Goal: Task Accomplishment & Management: Manage account settings

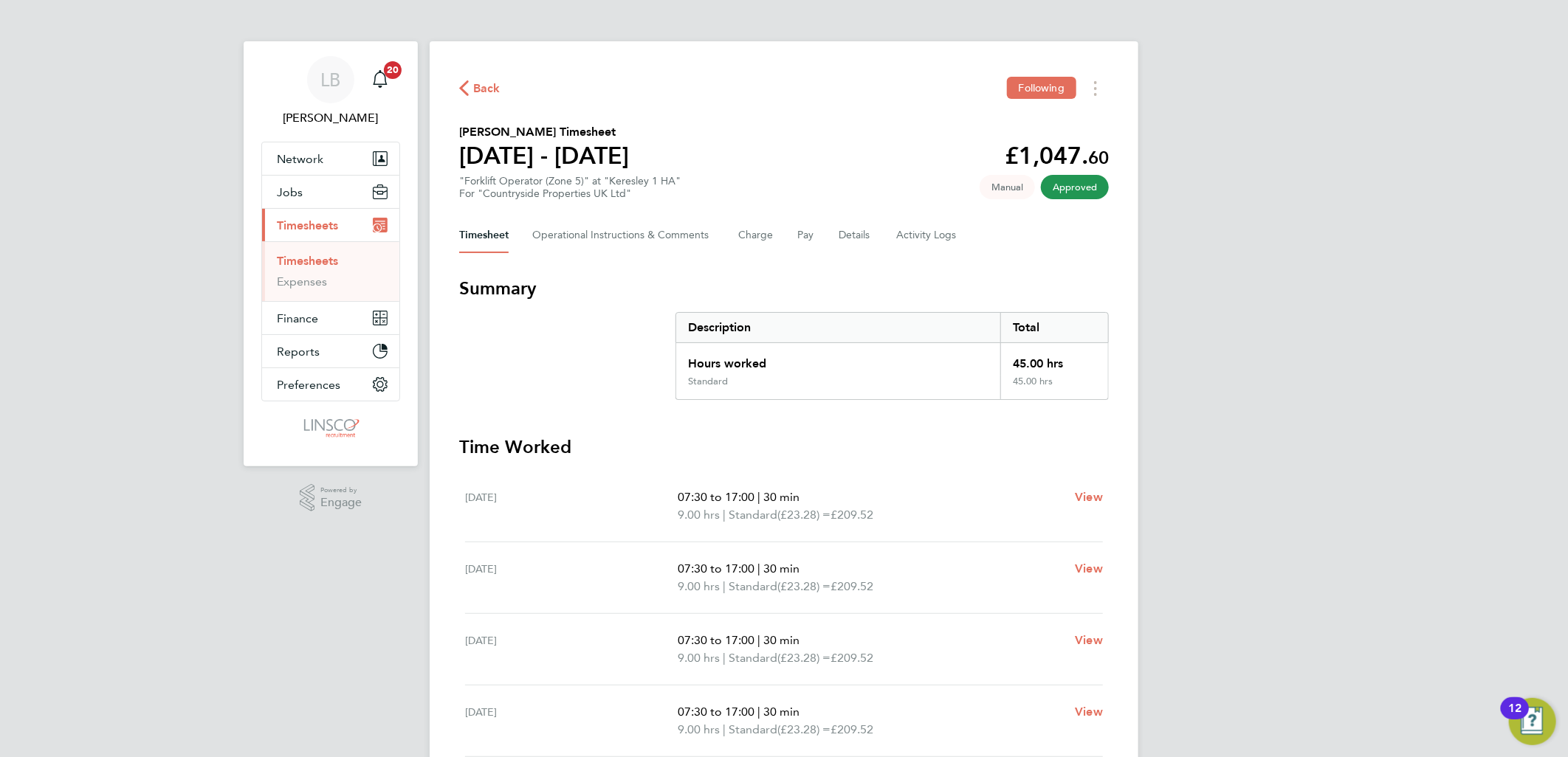
click at [475, 77] on div "Back Following" at bounding box center [783, 88] width 649 height 23
click at [473, 83] on span "Back" at bounding box center [487, 88] width 27 height 18
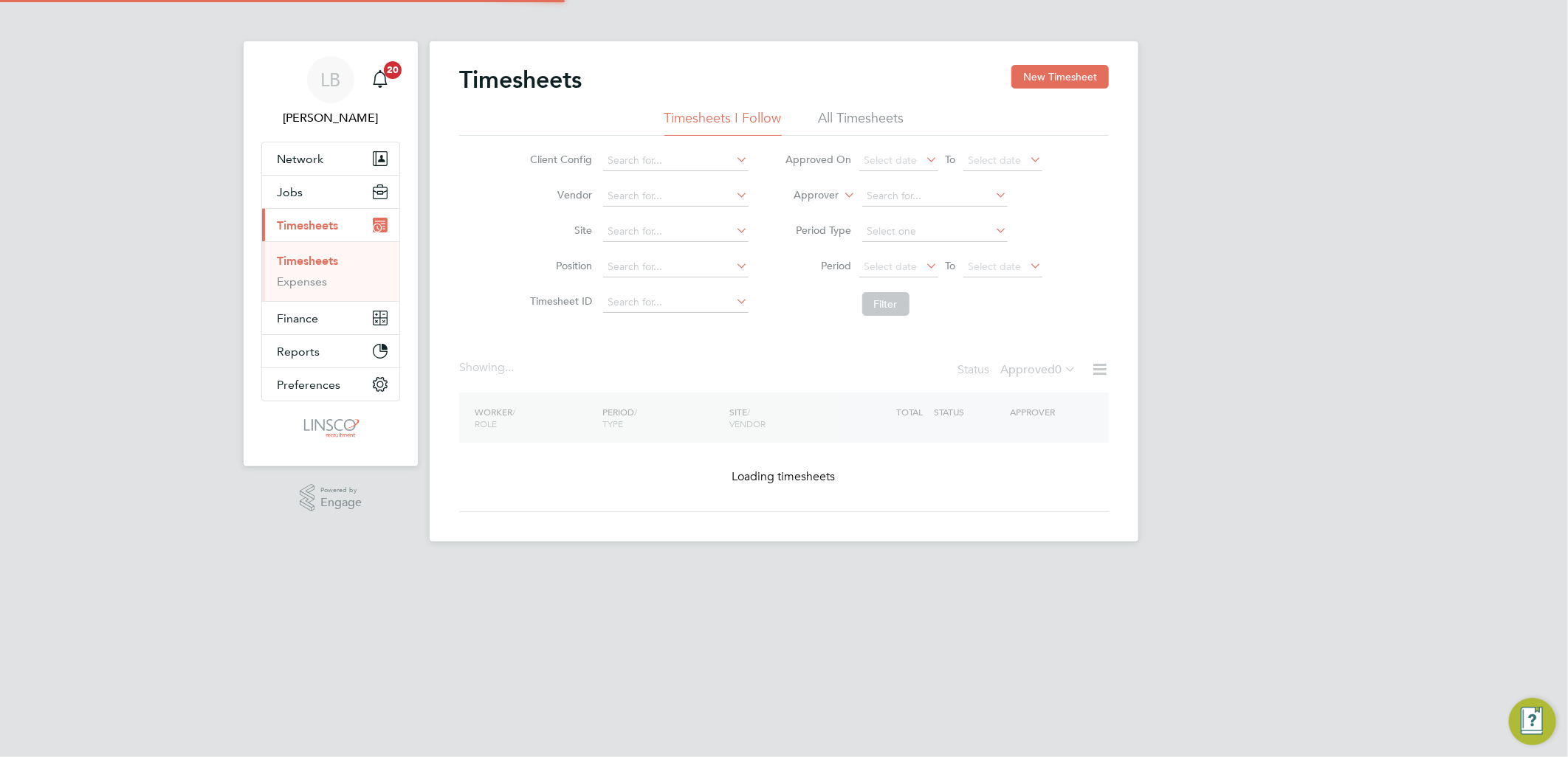
click at [1030, 77] on button "New Timesheet" at bounding box center [1060, 77] width 97 height 24
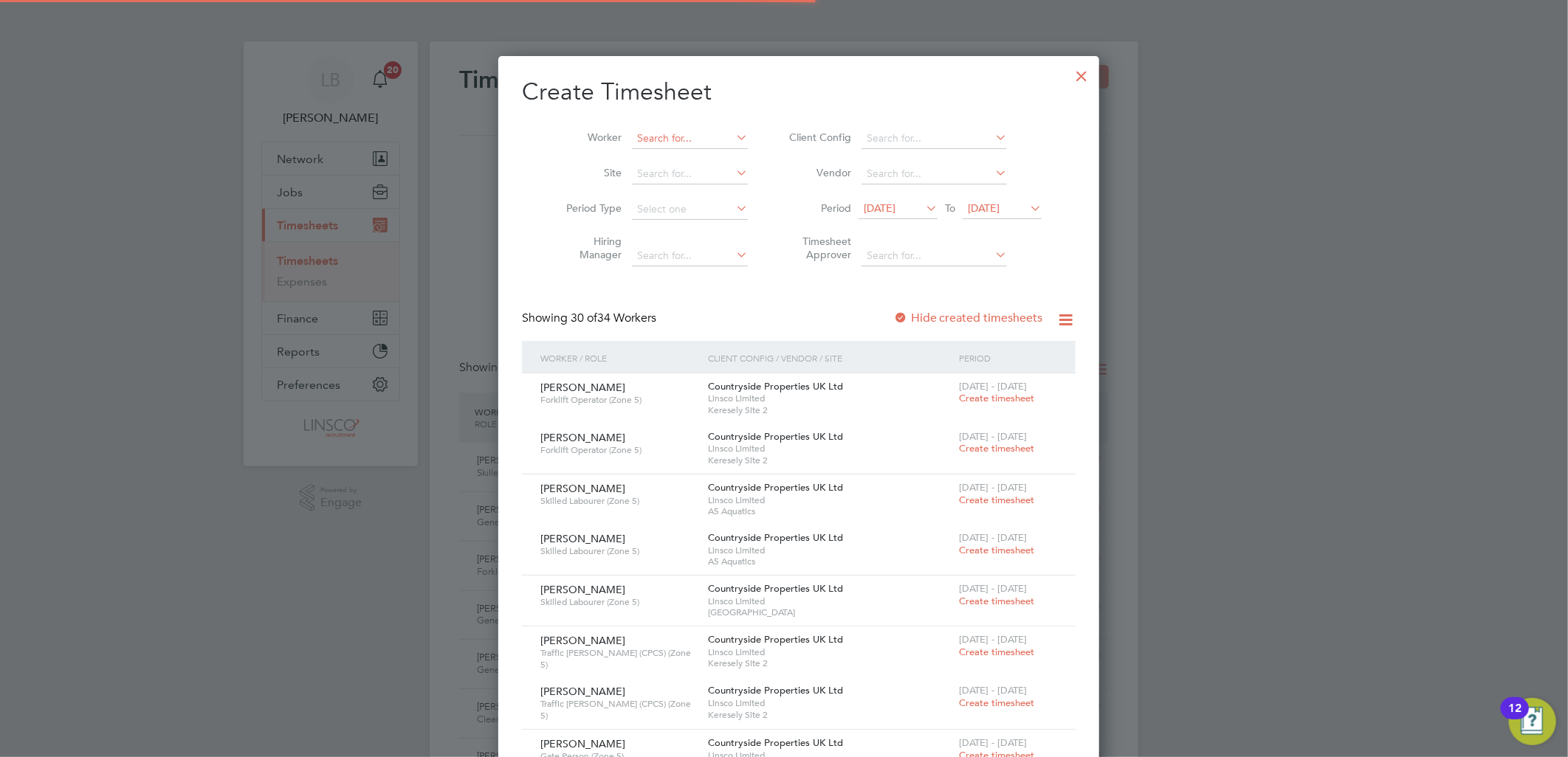
click at [645, 137] on input at bounding box center [690, 139] width 116 height 21
type input "a"
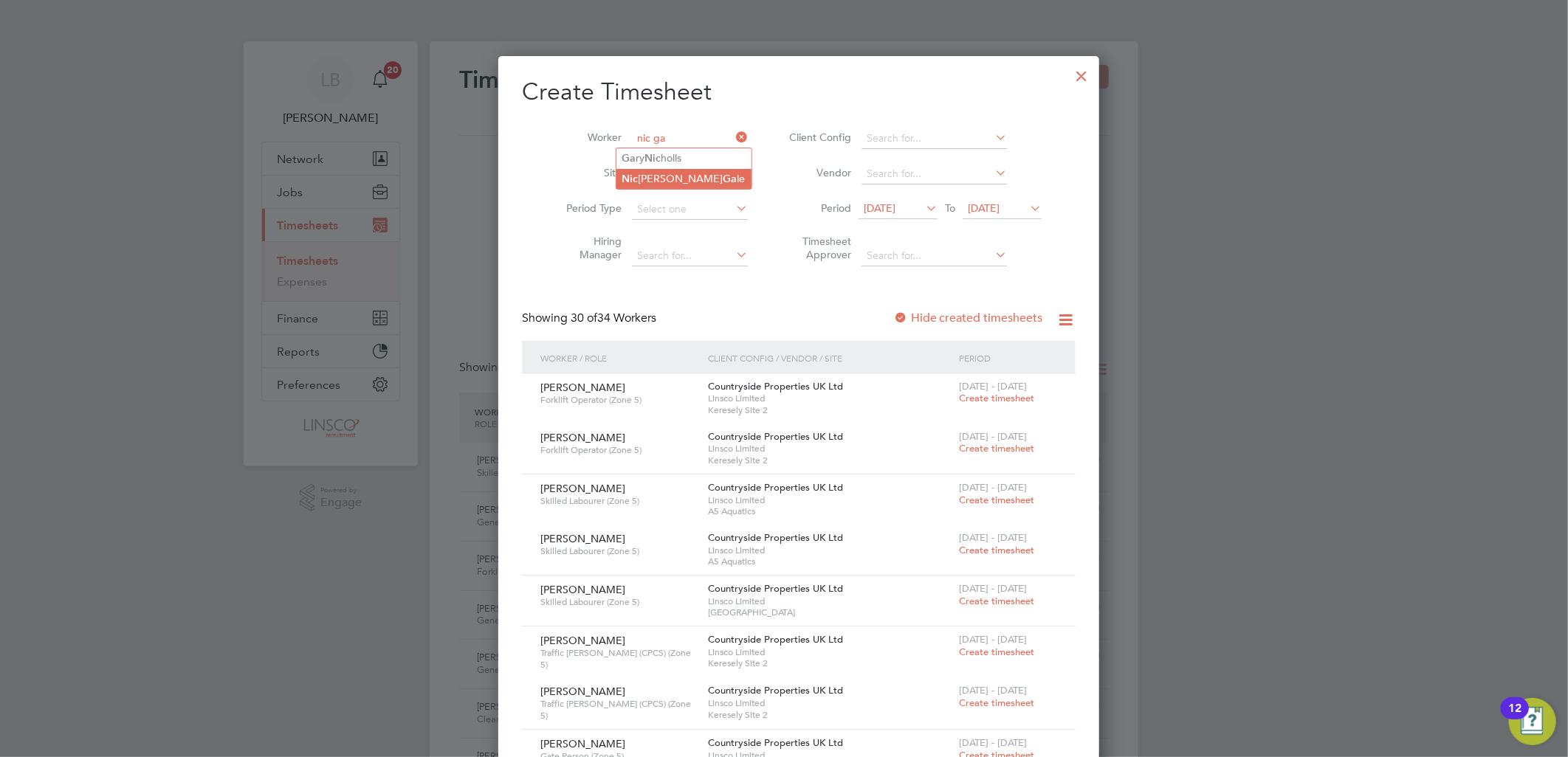
click at [723, 180] on b "Ga" at bounding box center [730, 179] width 14 height 13
type input "[PERSON_NAME]"
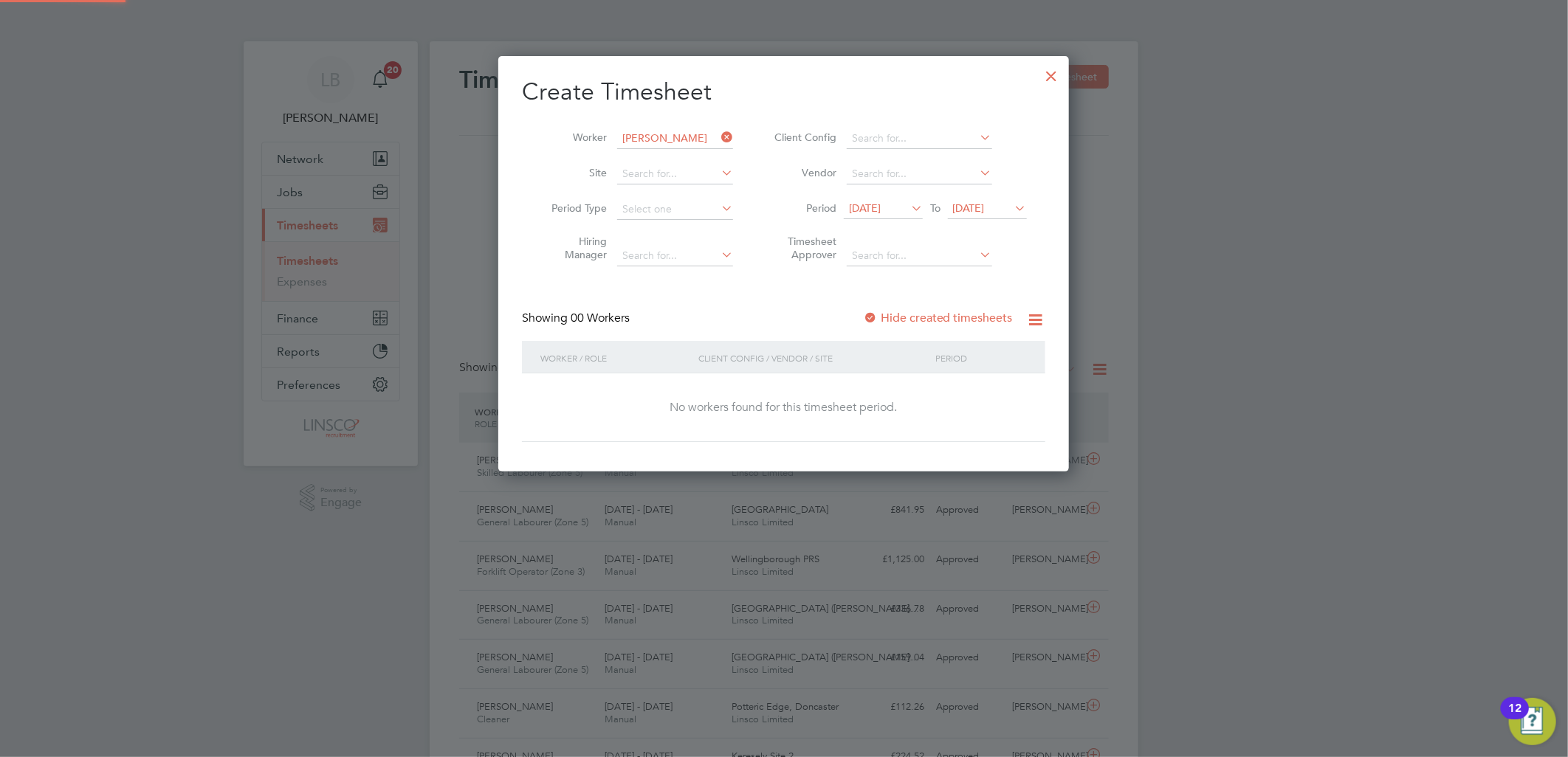
click at [963, 319] on label "Hide created timesheets" at bounding box center [938, 318] width 150 height 15
click at [954, 314] on label "Hide created timesheets" at bounding box center [938, 318] width 150 height 15
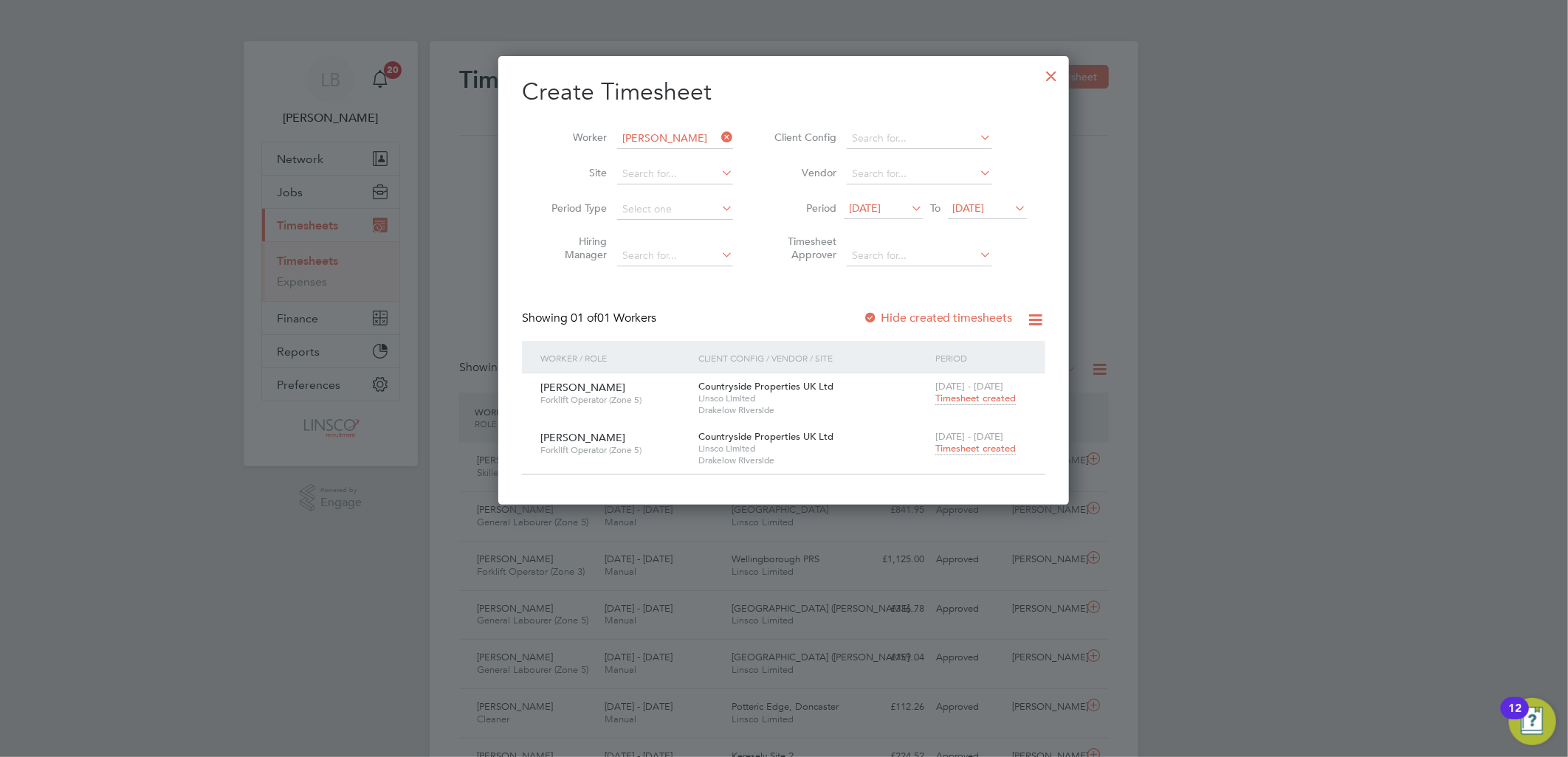
click at [994, 446] on span "Timesheet created" at bounding box center [975, 449] width 80 height 13
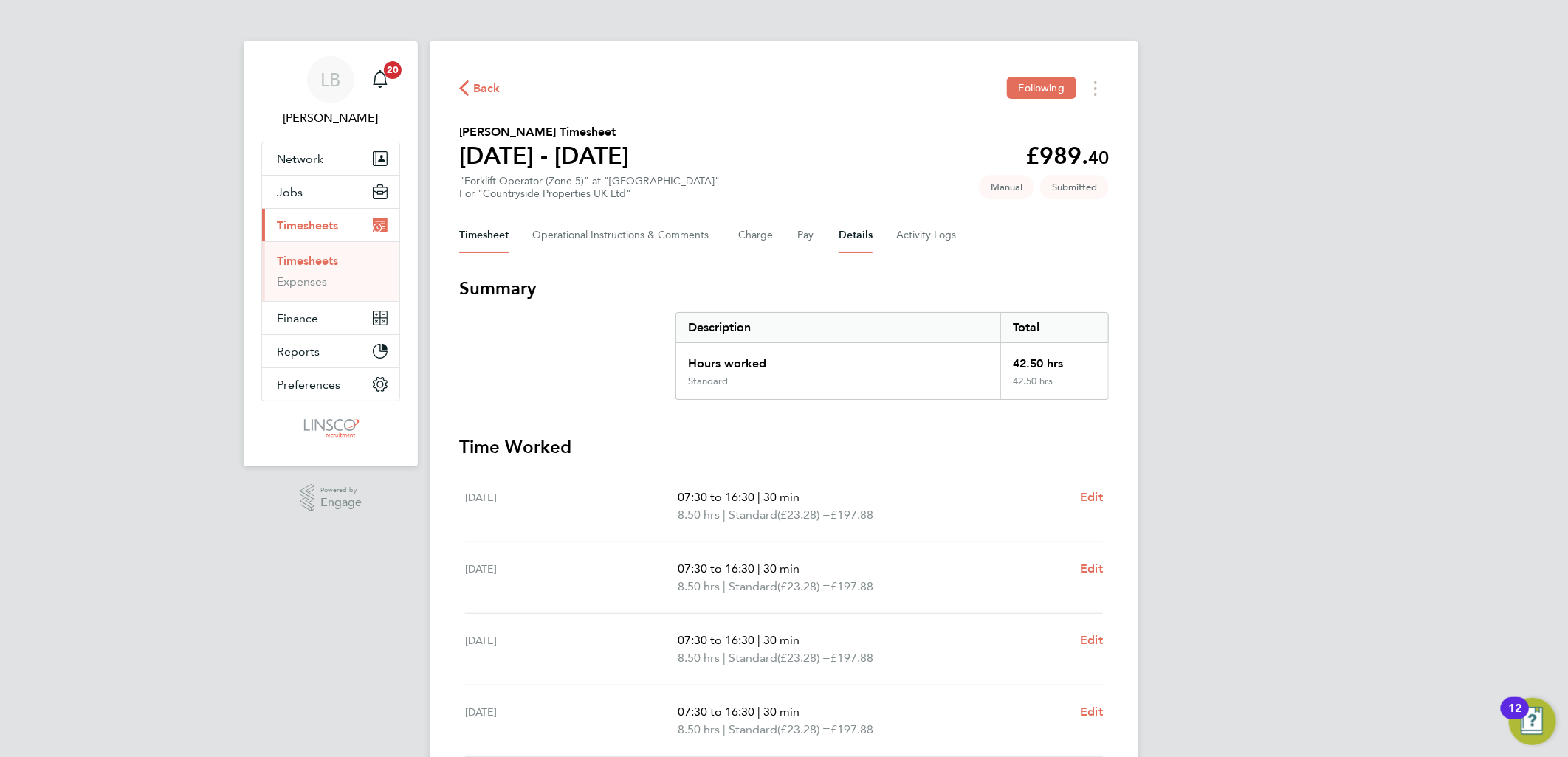
click at [864, 234] on button "Details" at bounding box center [855, 235] width 34 height 35
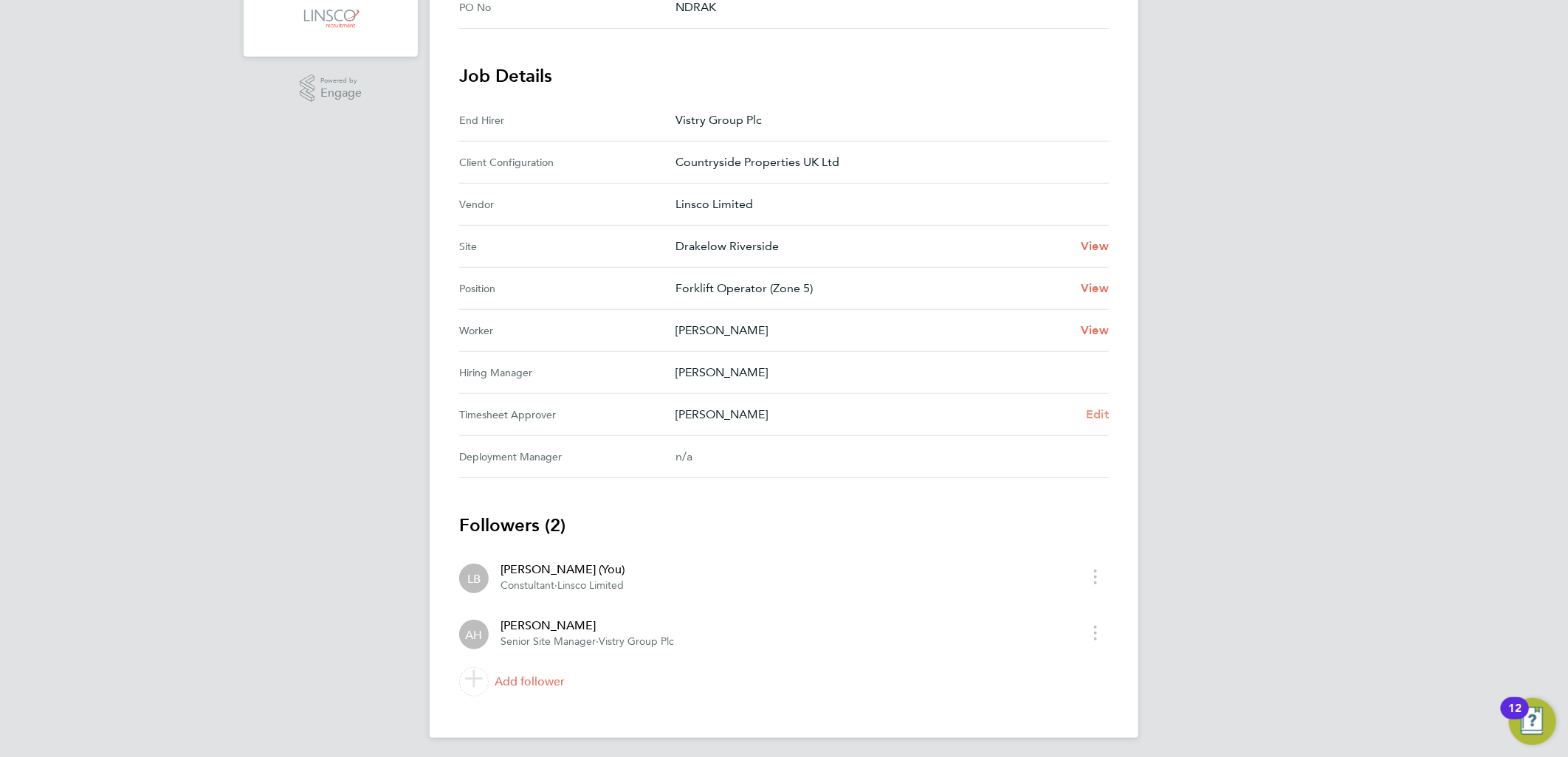
click at [1097, 407] on span "Edit" at bounding box center [1097, 414] width 23 height 14
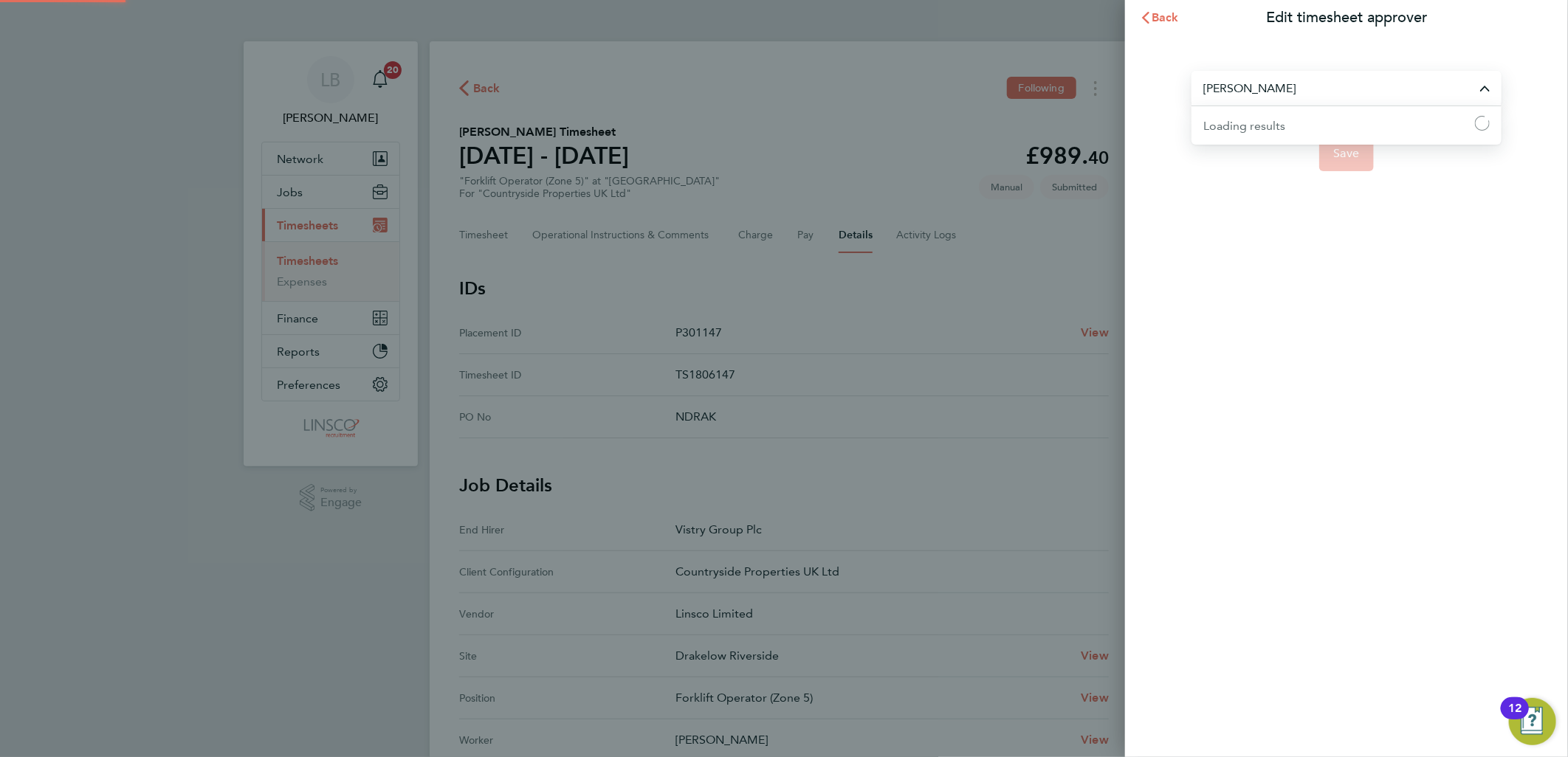
click at [1245, 77] on input "[PERSON_NAME]" at bounding box center [1346, 88] width 310 height 34
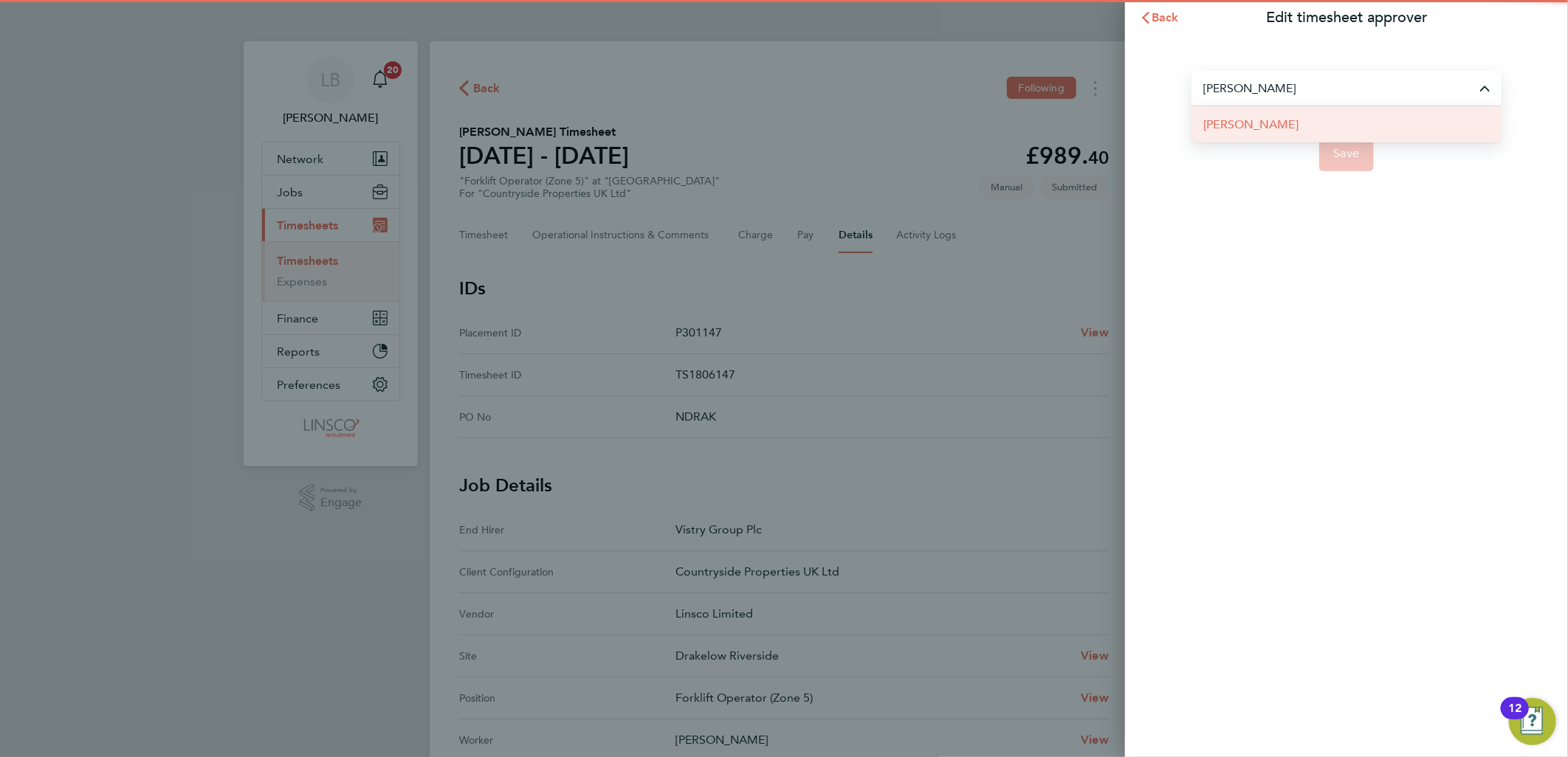
click at [1299, 134] on li "[PERSON_NAME]" at bounding box center [1346, 124] width 310 height 36
type input "[PERSON_NAME]"
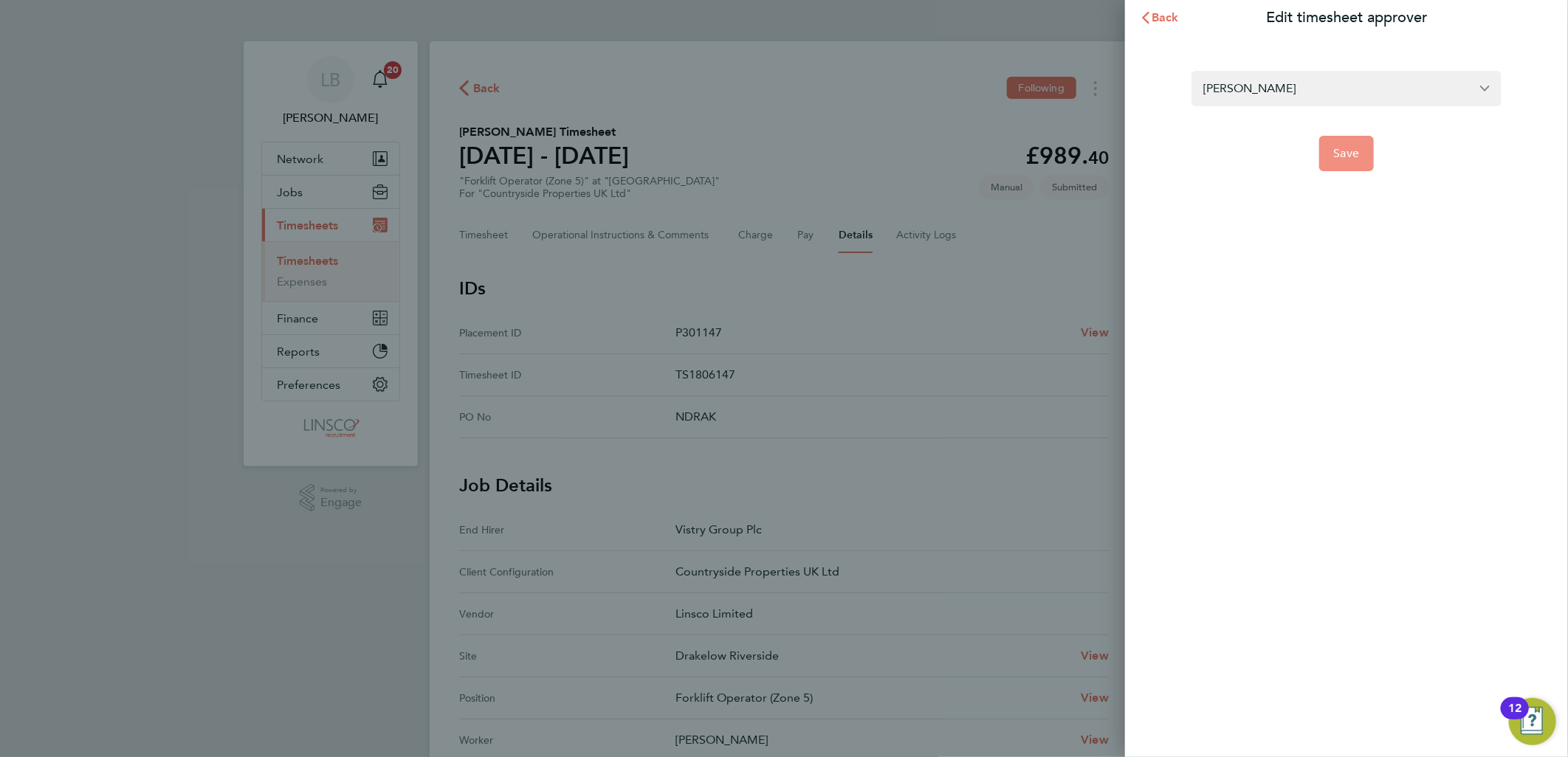
click at [1340, 155] on span "Save" at bounding box center [1346, 153] width 25 height 15
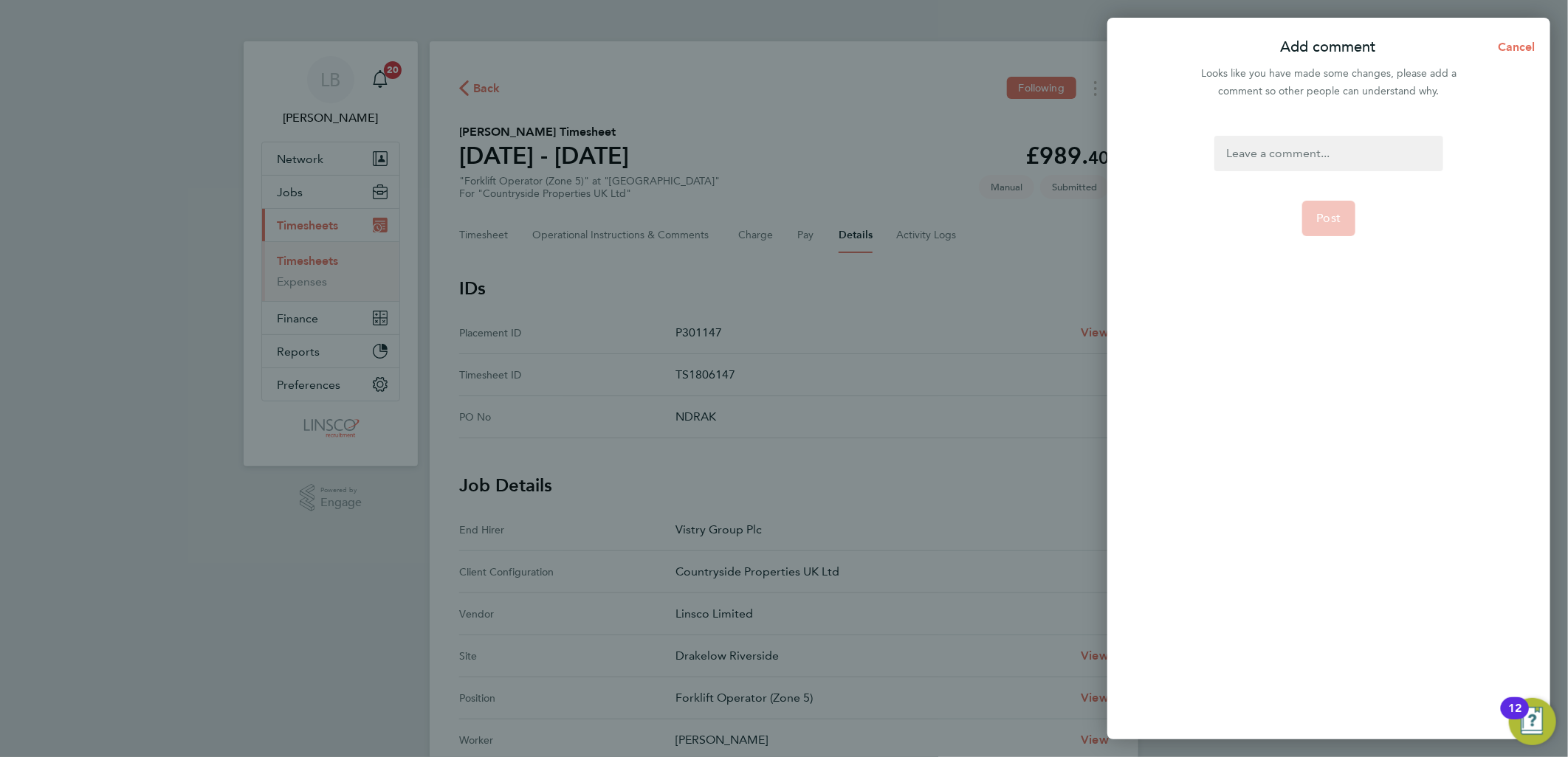
click at [1309, 143] on div at bounding box center [1328, 153] width 228 height 35
click at [1317, 163] on div at bounding box center [1328, 153] width 228 height 35
click at [1332, 223] on span "Post" at bounding box center [1328, 219] width 25 height 15
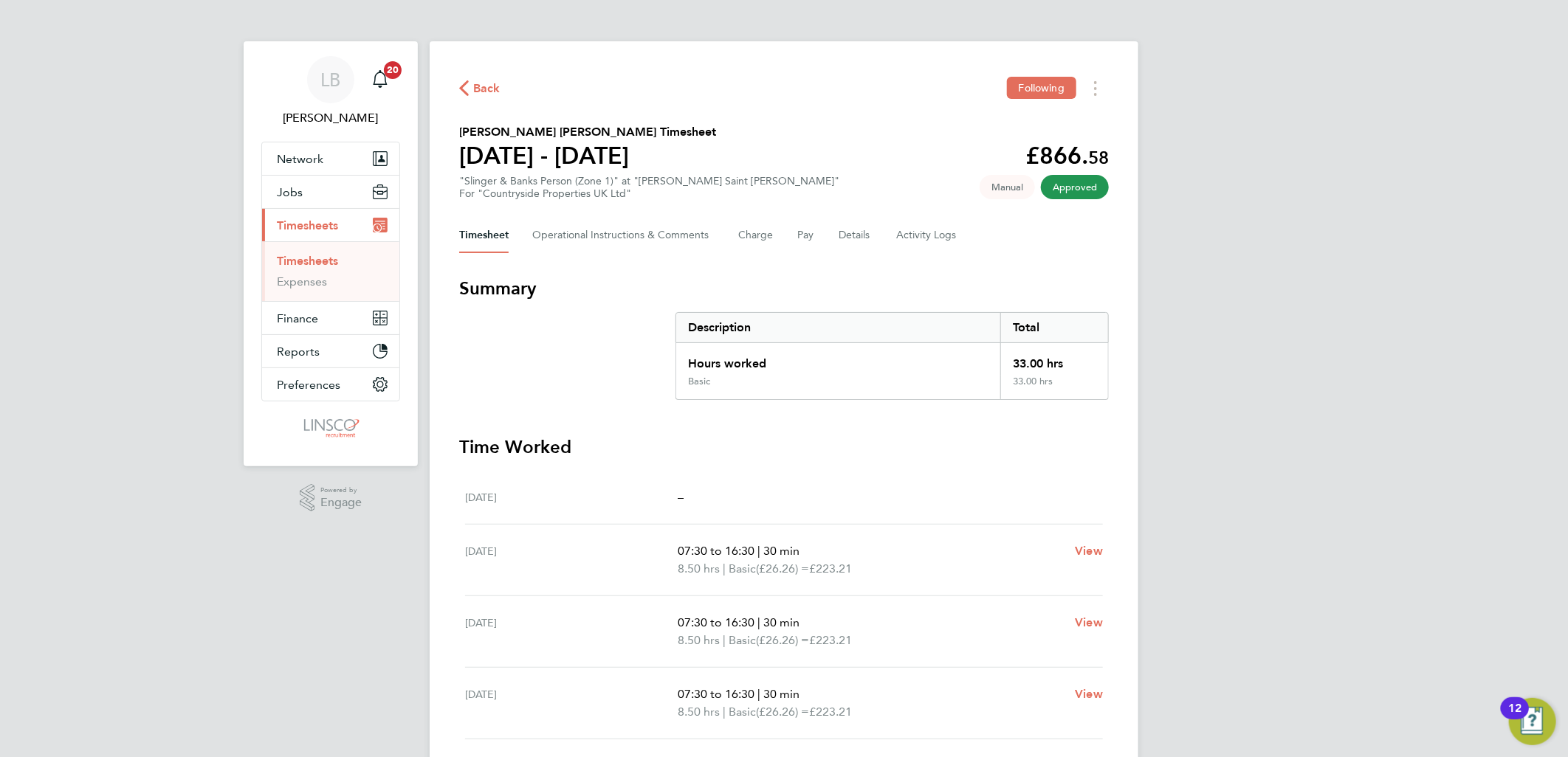
click at [486, 85] on span "Back" at bounding box center [487, 88] width 27 height 18
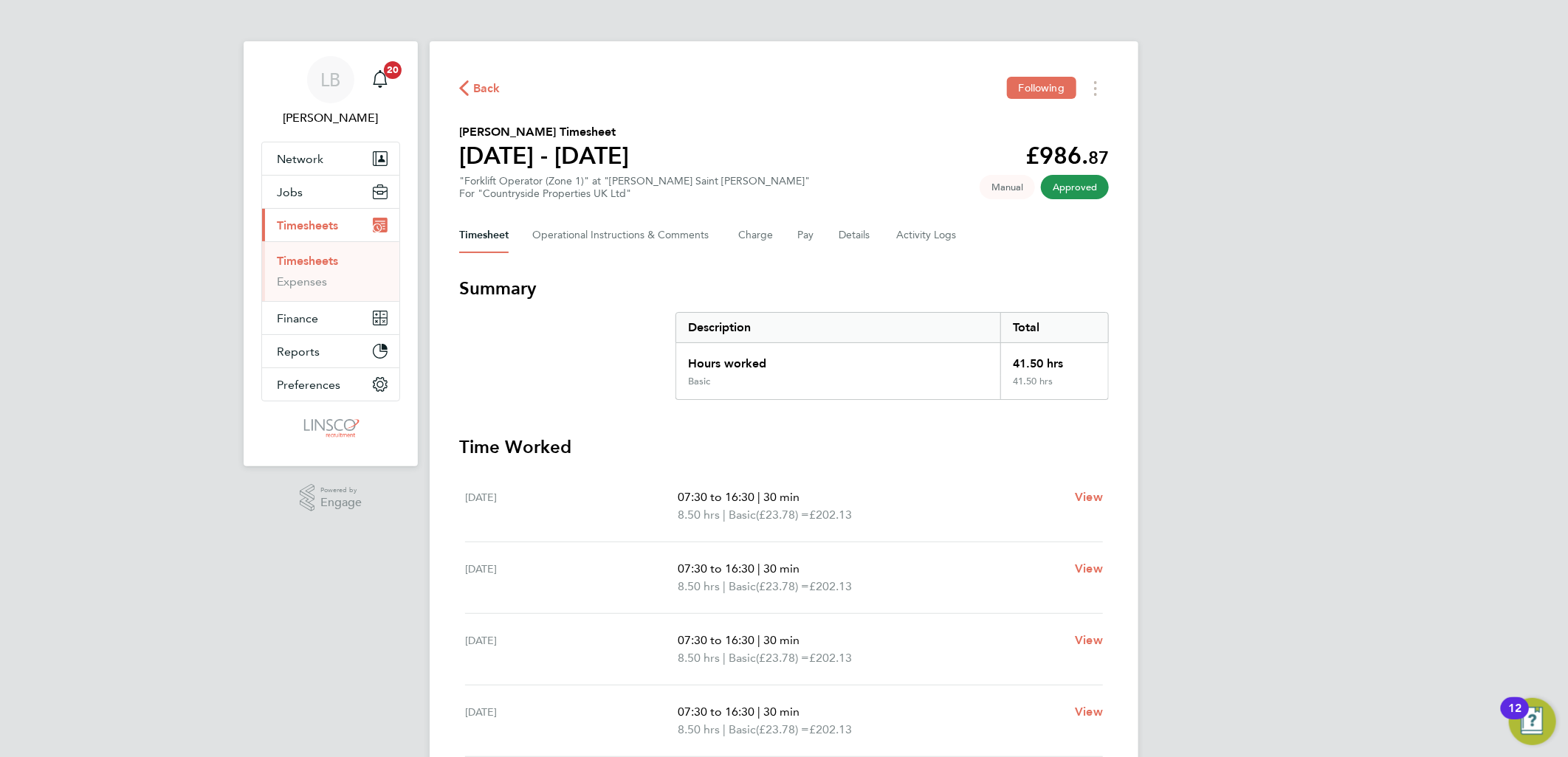
click at [480, 77] on div "Back Following" at bounding box center [783, 88] width 649 height 23
click at [485, 83] on span "Back" at bounding box center [487, 88] width 27 height 18
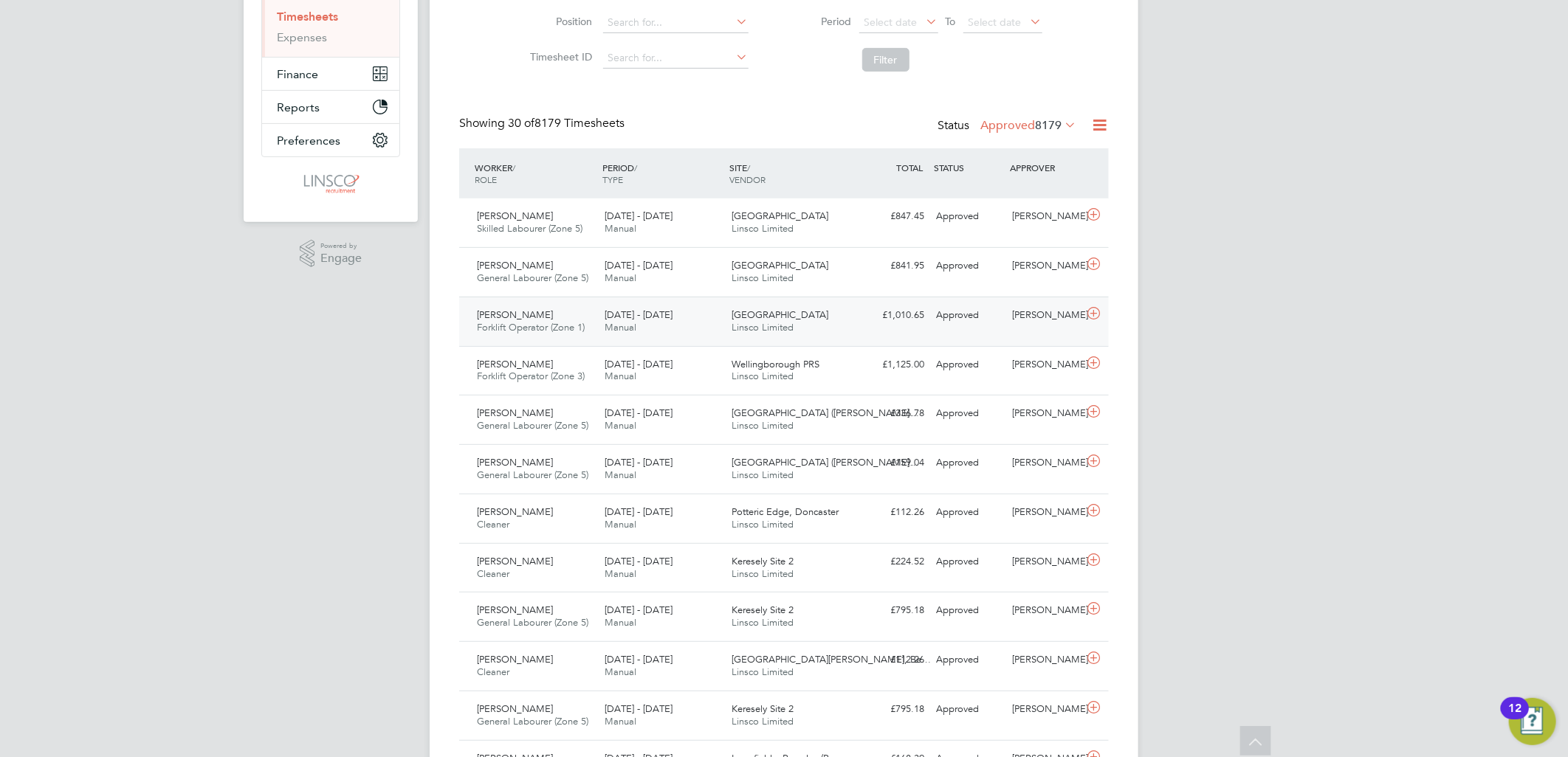
scroll to position [246, 0]
click at [1006, 124] on label "Approved 8179" at bounding box center [1028, 124] width 96 height 15
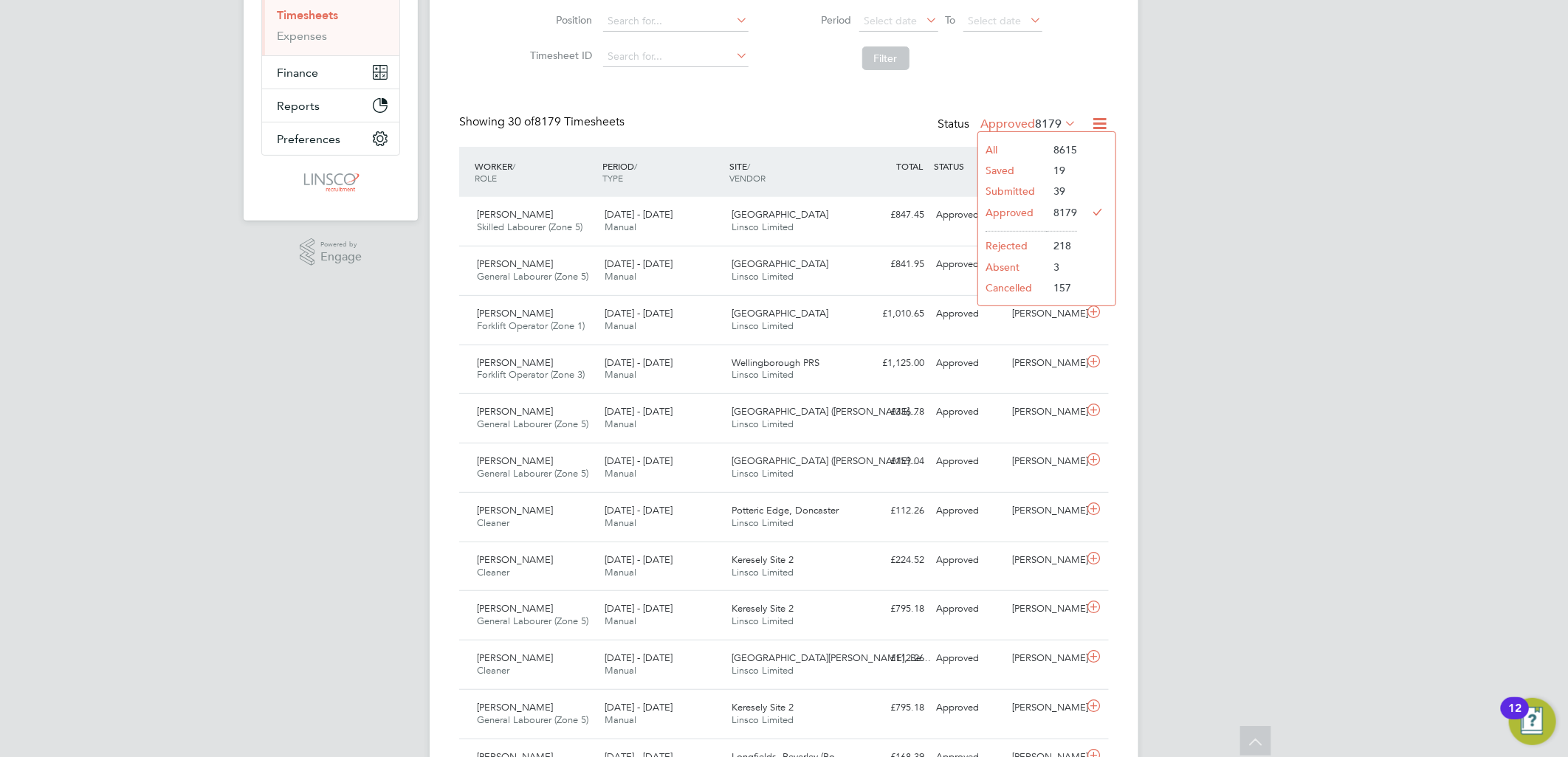
click at [998, 188] on li "Submitted" at bounding box center [1012, 191] width 68 height 21
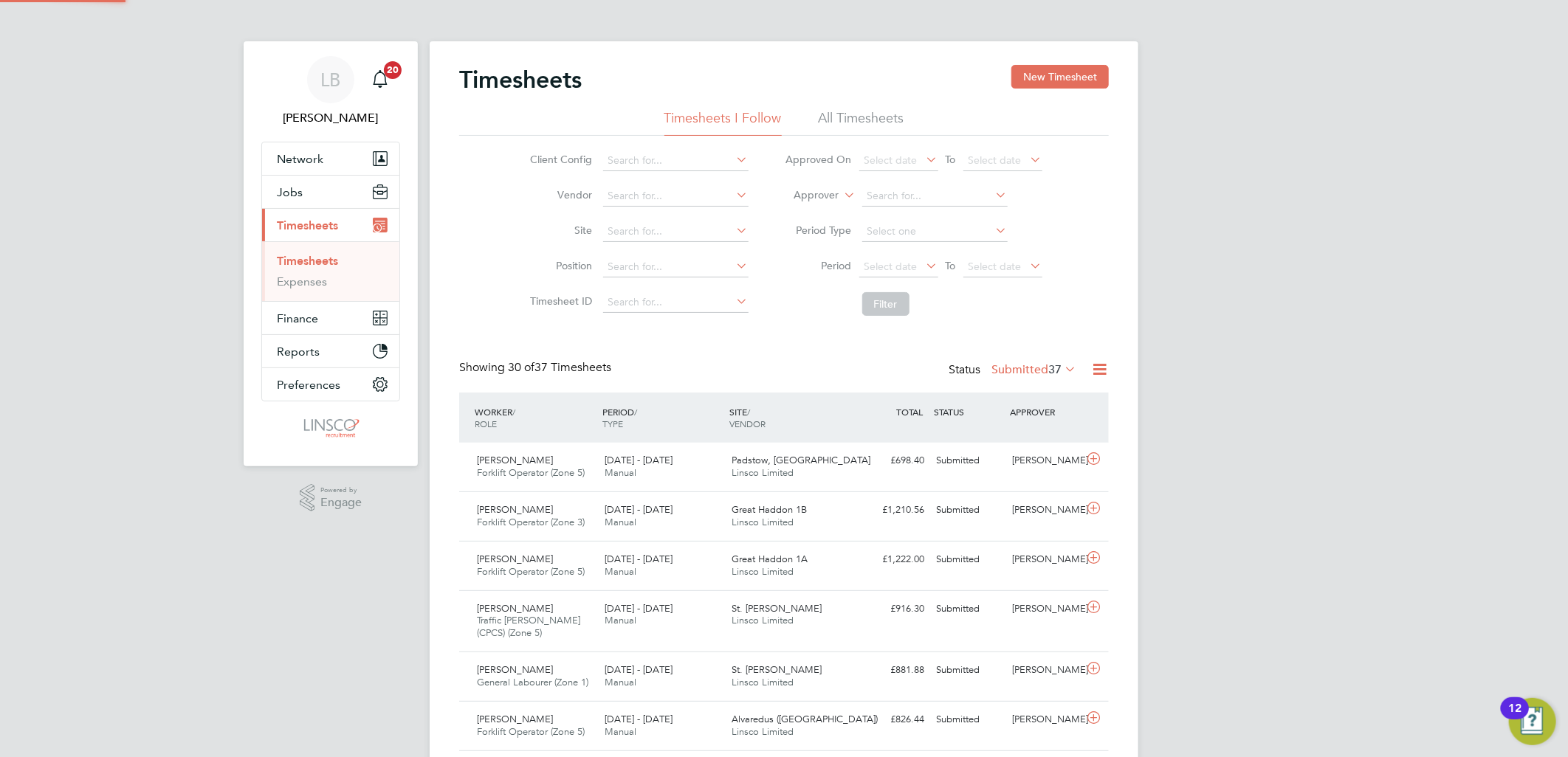
scroll to position [7, 8]
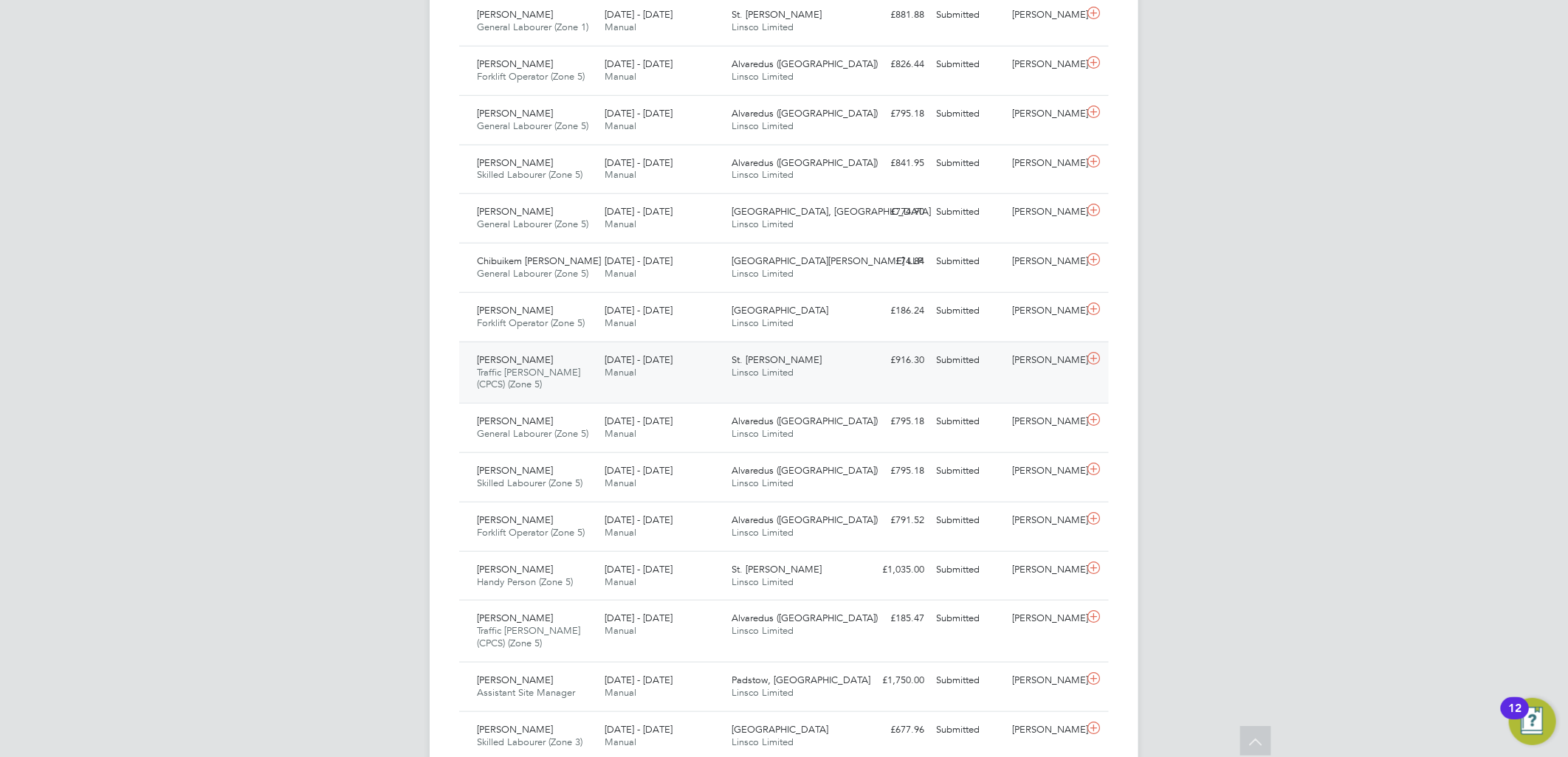
drag, startPoint x: 653, startPoint y: 370, endPoint x: 717, endPoint y: 370, distance: 64.0
click at [653, 370] on div "28 Jul - 3 Aug 2025 Manual" at bounding box center [662, 366] width 128 height 37
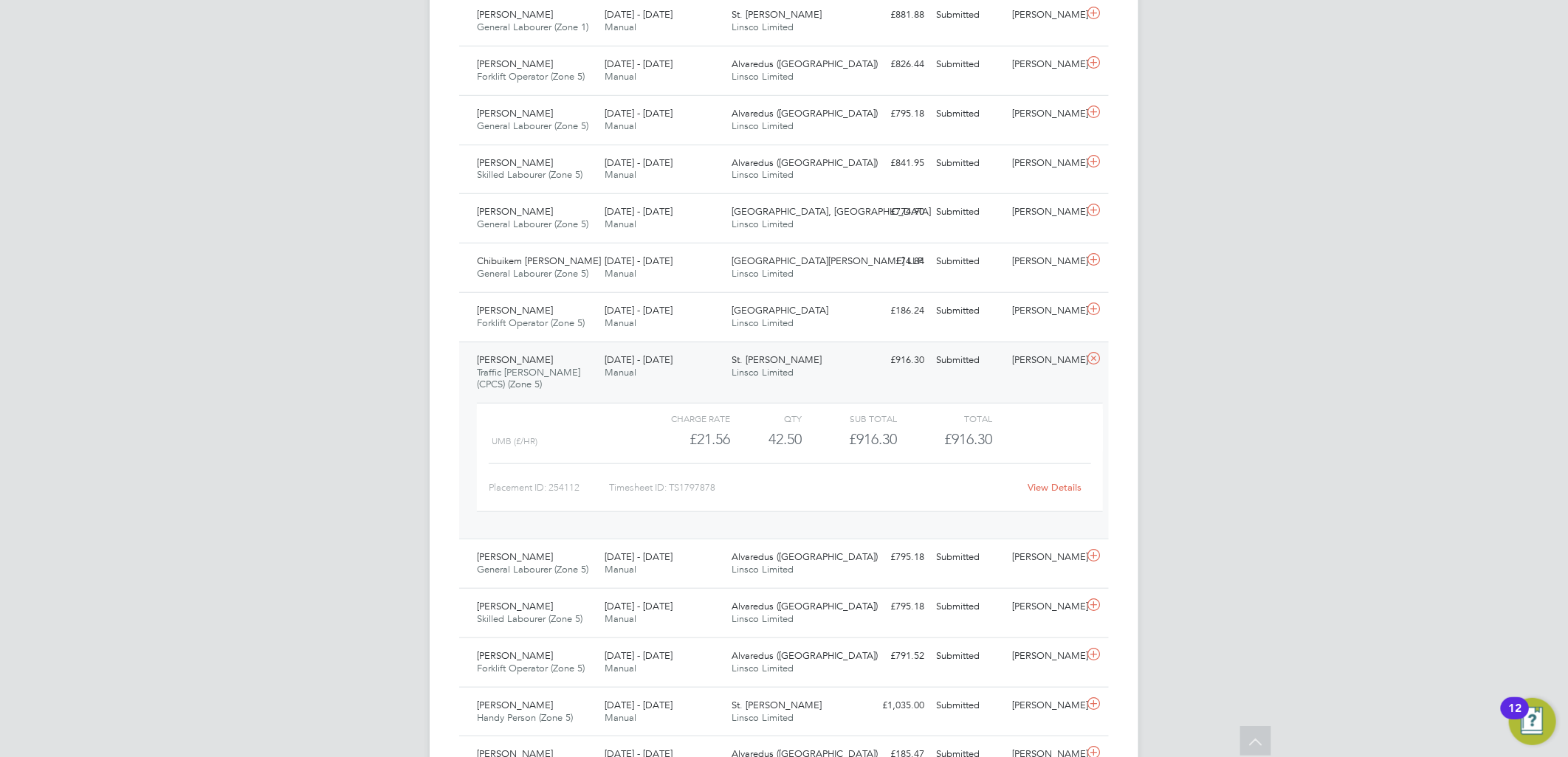
click at [1046, 489] on link "View Details" at bounding box center [1055, 487] width 54 height 13
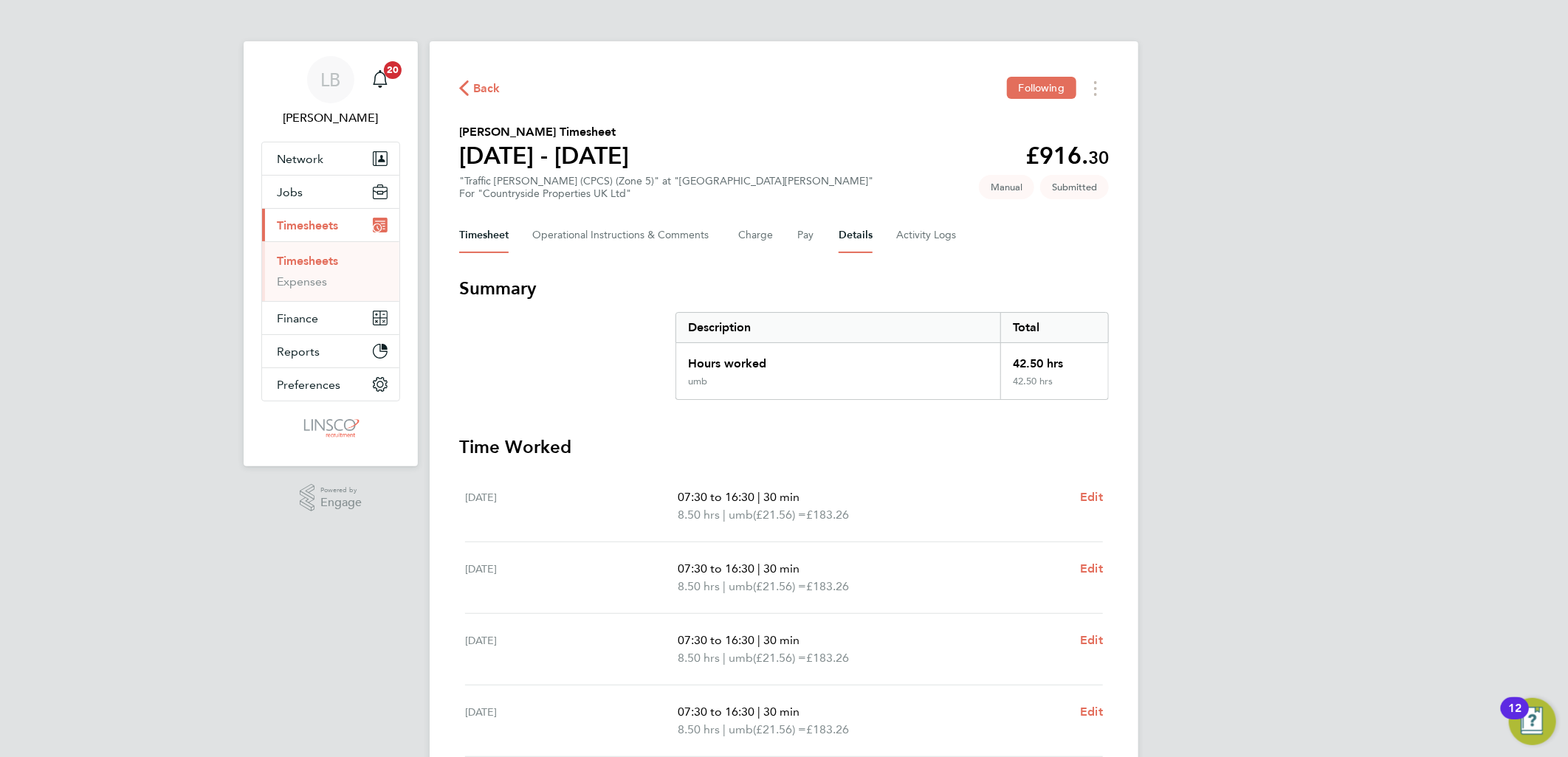
click at [839, 227] on button "Details" at bounding box center [855, 235] width 34 height 35
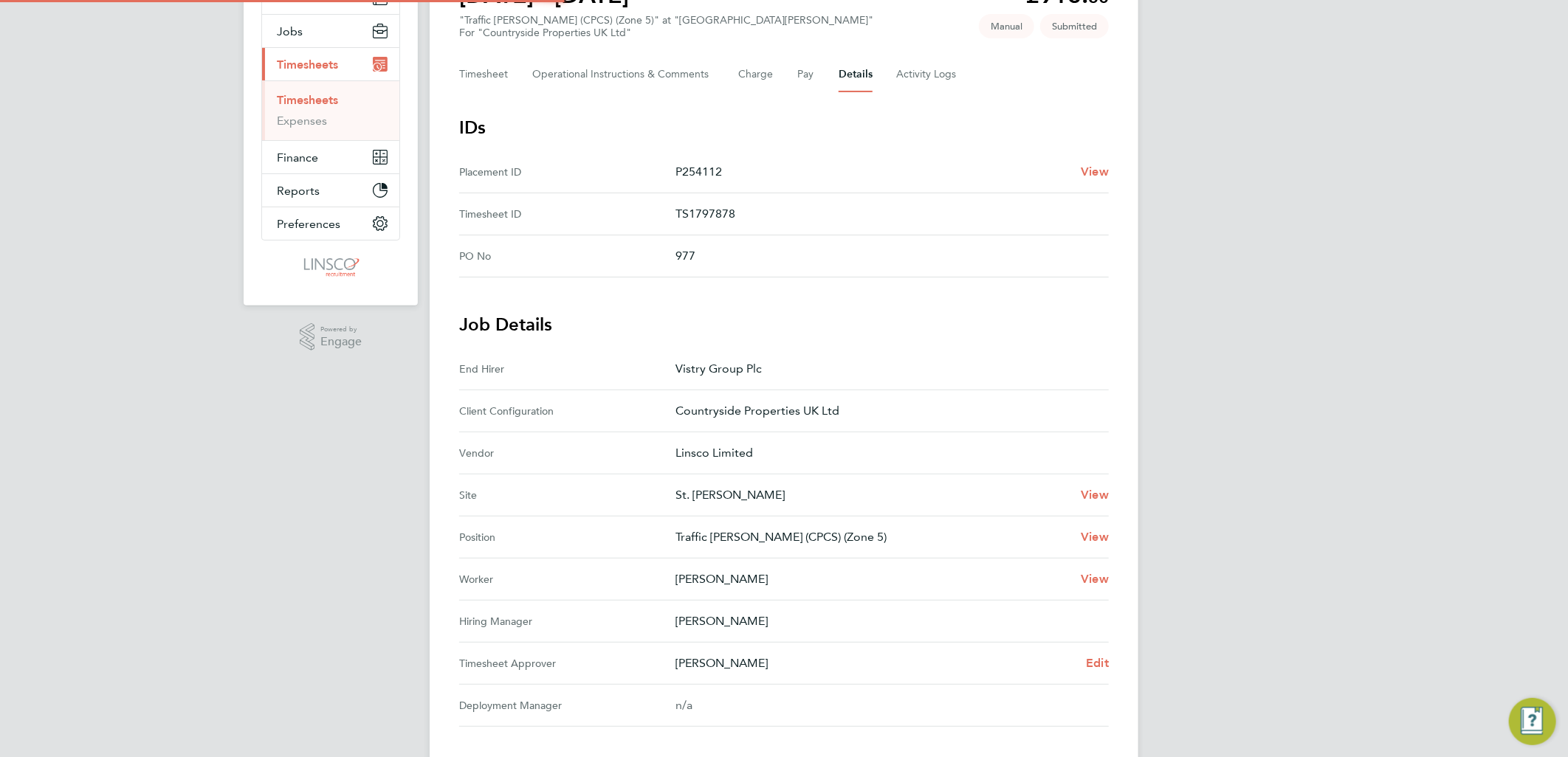
scroll to position [329, 0]
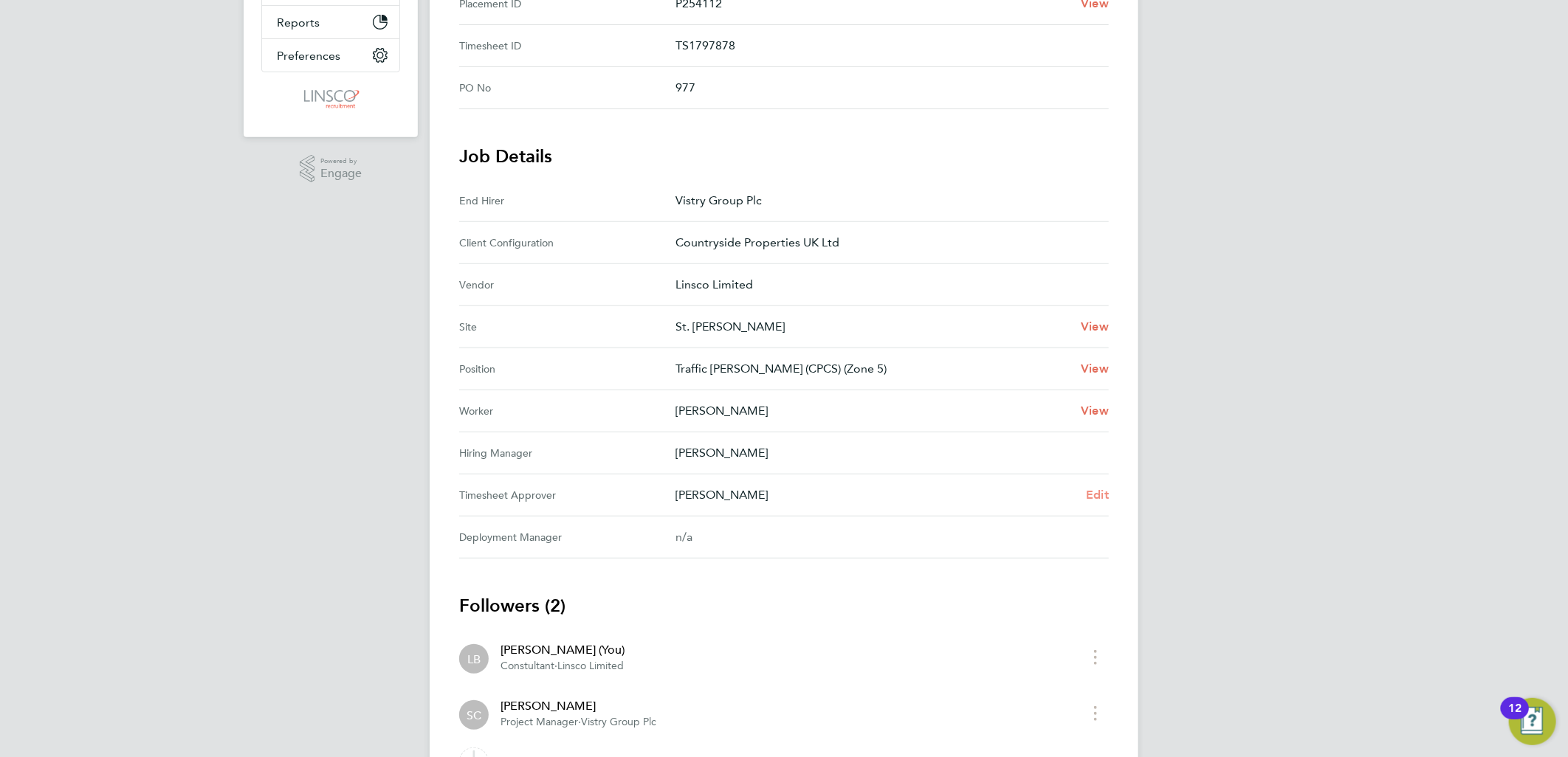
click at [1095, 494] on span "Edit" at bounding box center [1097, 495] width 23 height 14
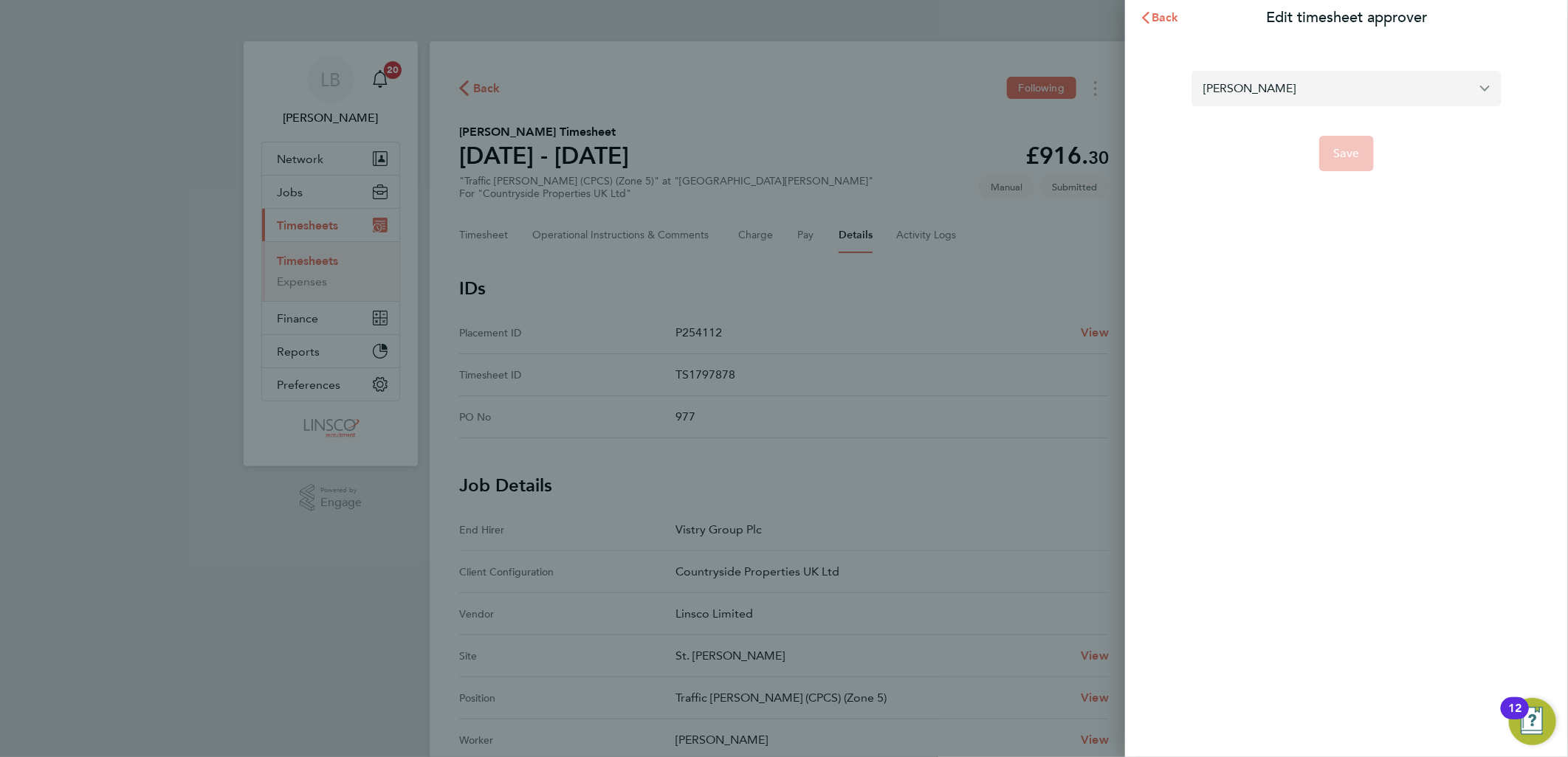
click at [1260, 92] on input "[PERSON_NAME]" at bounding box center [1346, 88] width 310 height 34
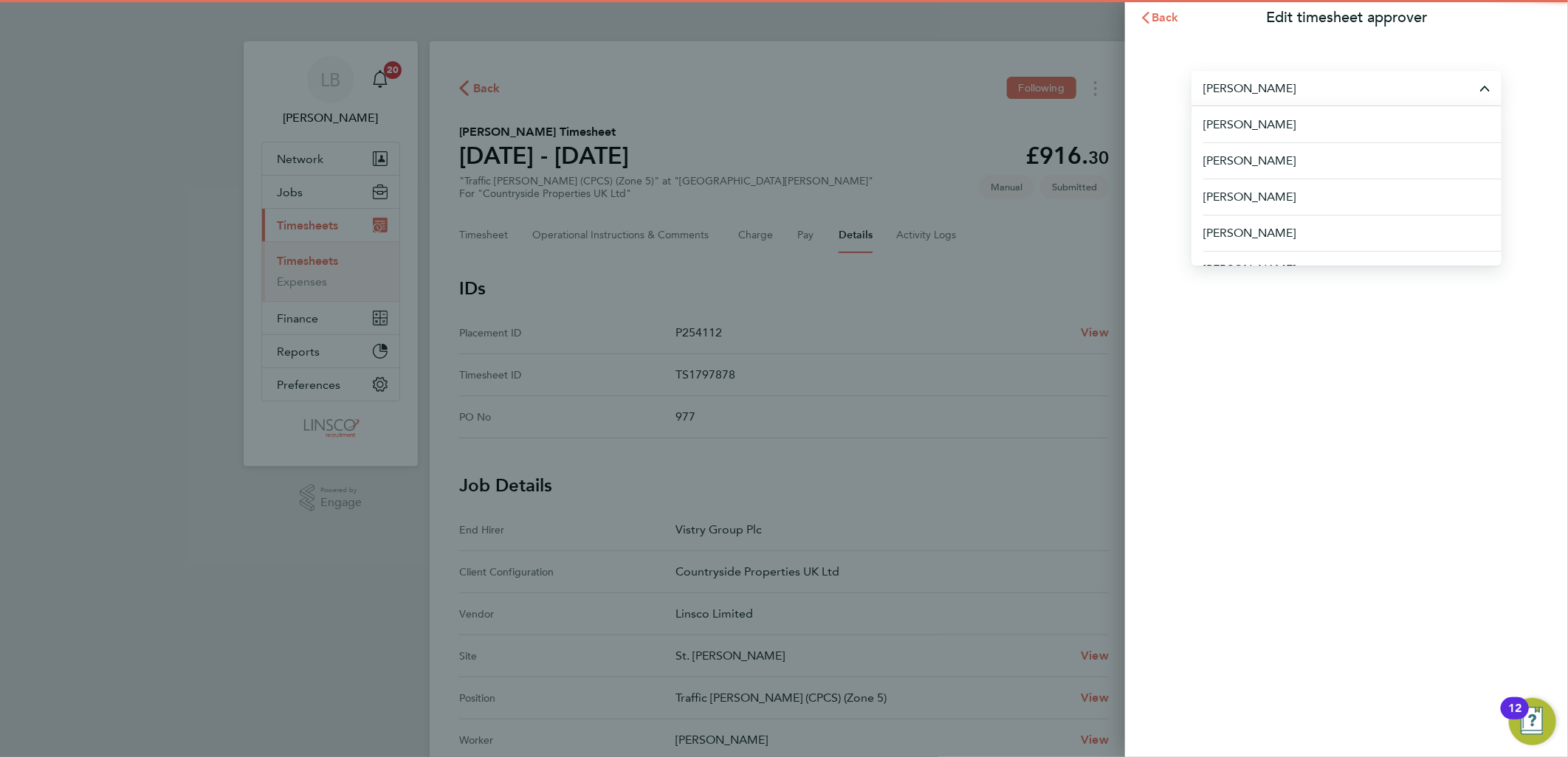
type input "k"
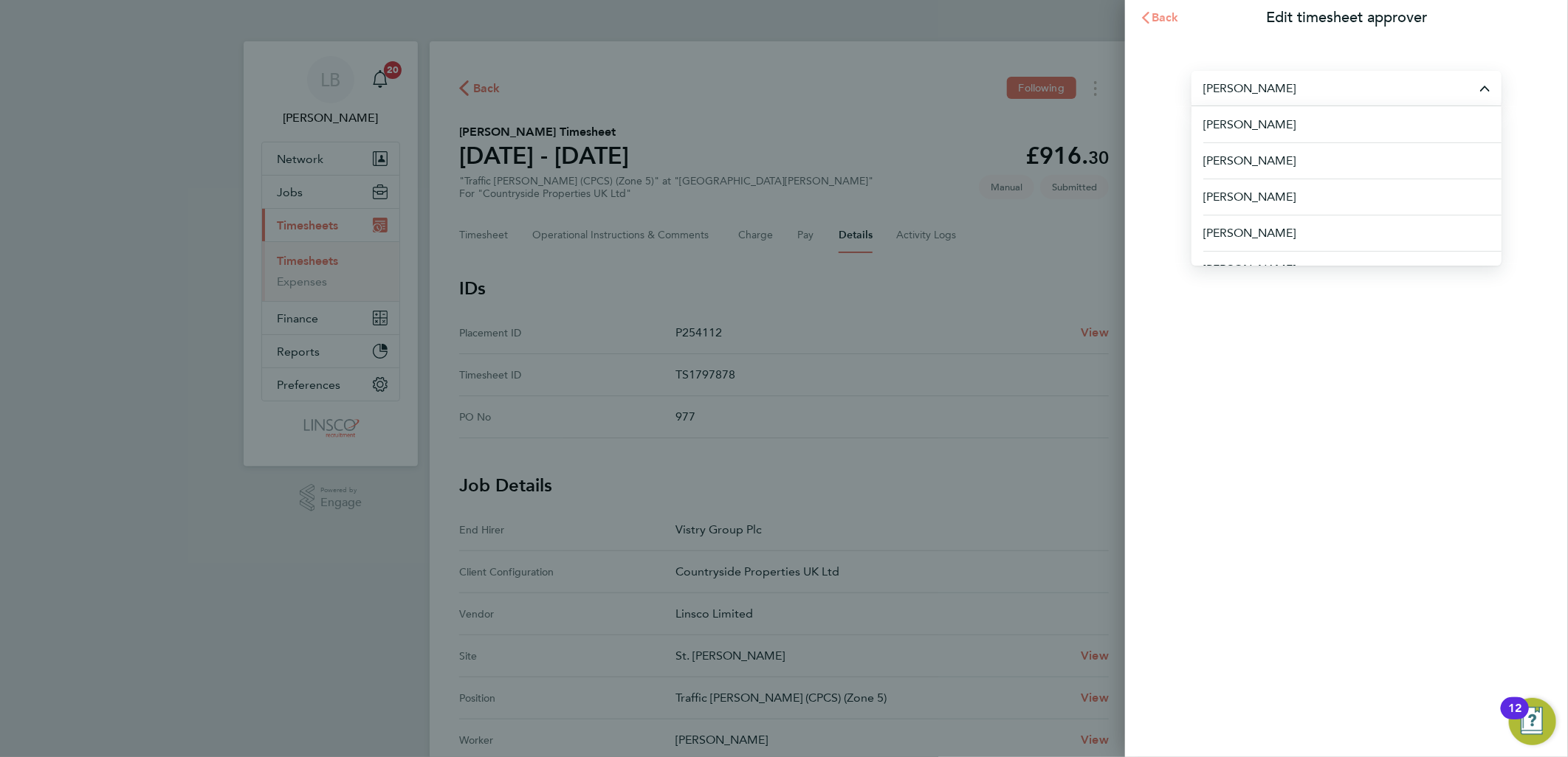
type input "[PERSON_NAME]"
click at [1167, 15] on span "Back" at bounding box center [1165, 17] width 27 height 14
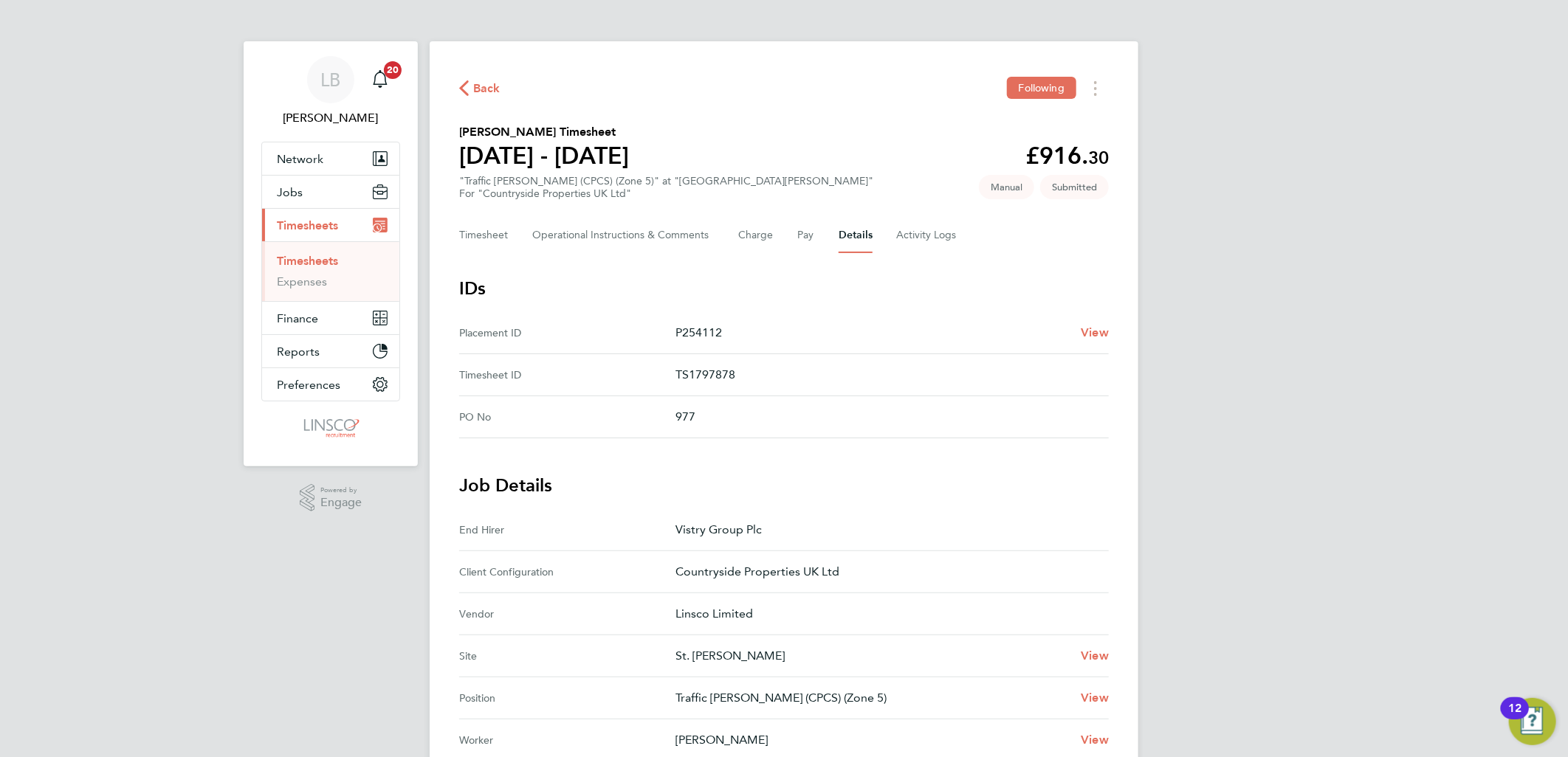
click at [487, 88] on span "Back" at bounding box center [487, 88] width 27 height 18
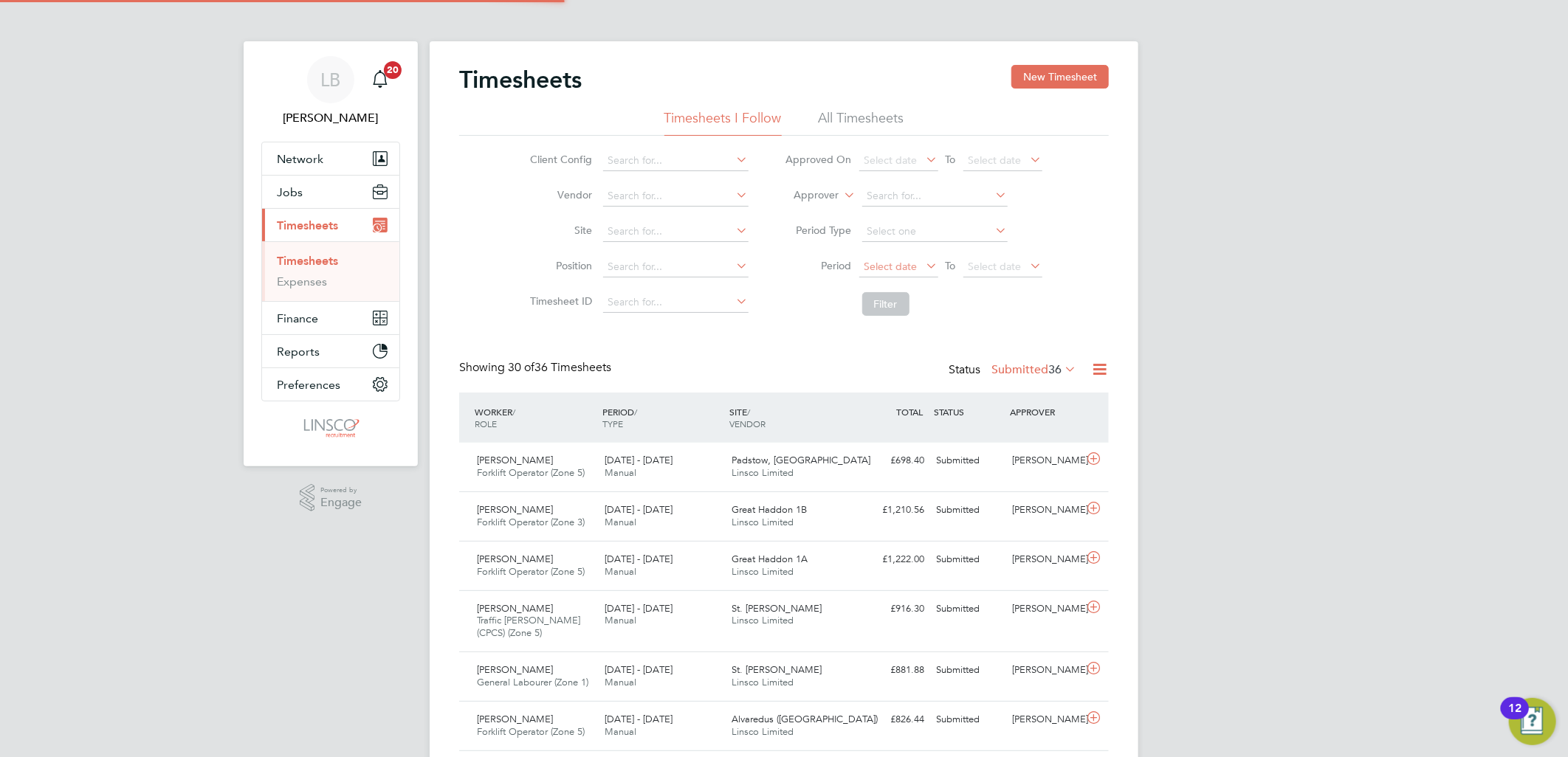
click at [902, 271] on span "Select date" at bounding box center [890, 267] width 53 height 13
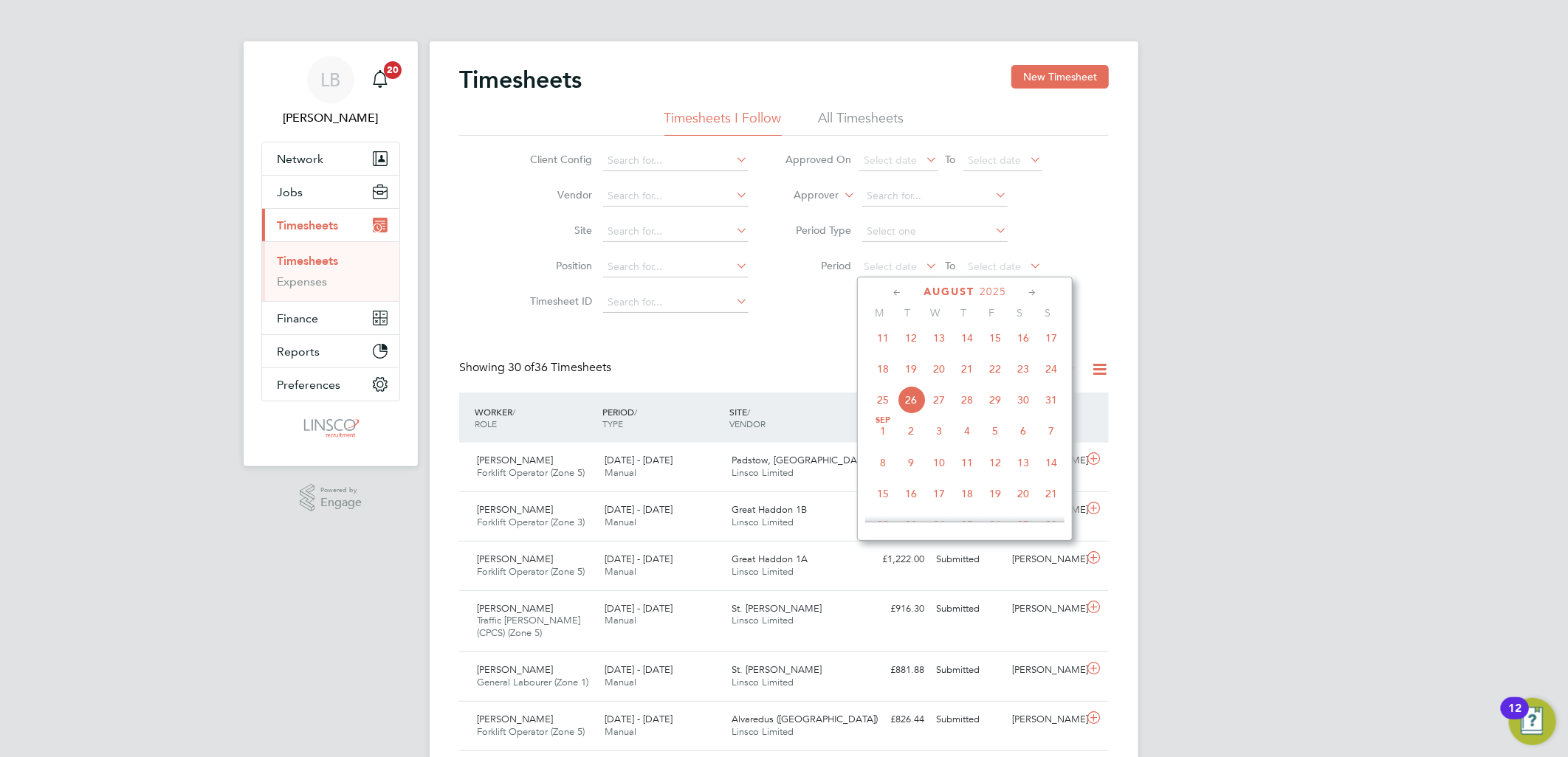
drag, startPoint x: 887, startPoint y: 378, endPoint x: 935, endPoint y: 330, distance: 67.9
click at [887, 377] on span "18" at bounding box center [882, 368] width 28 height 28
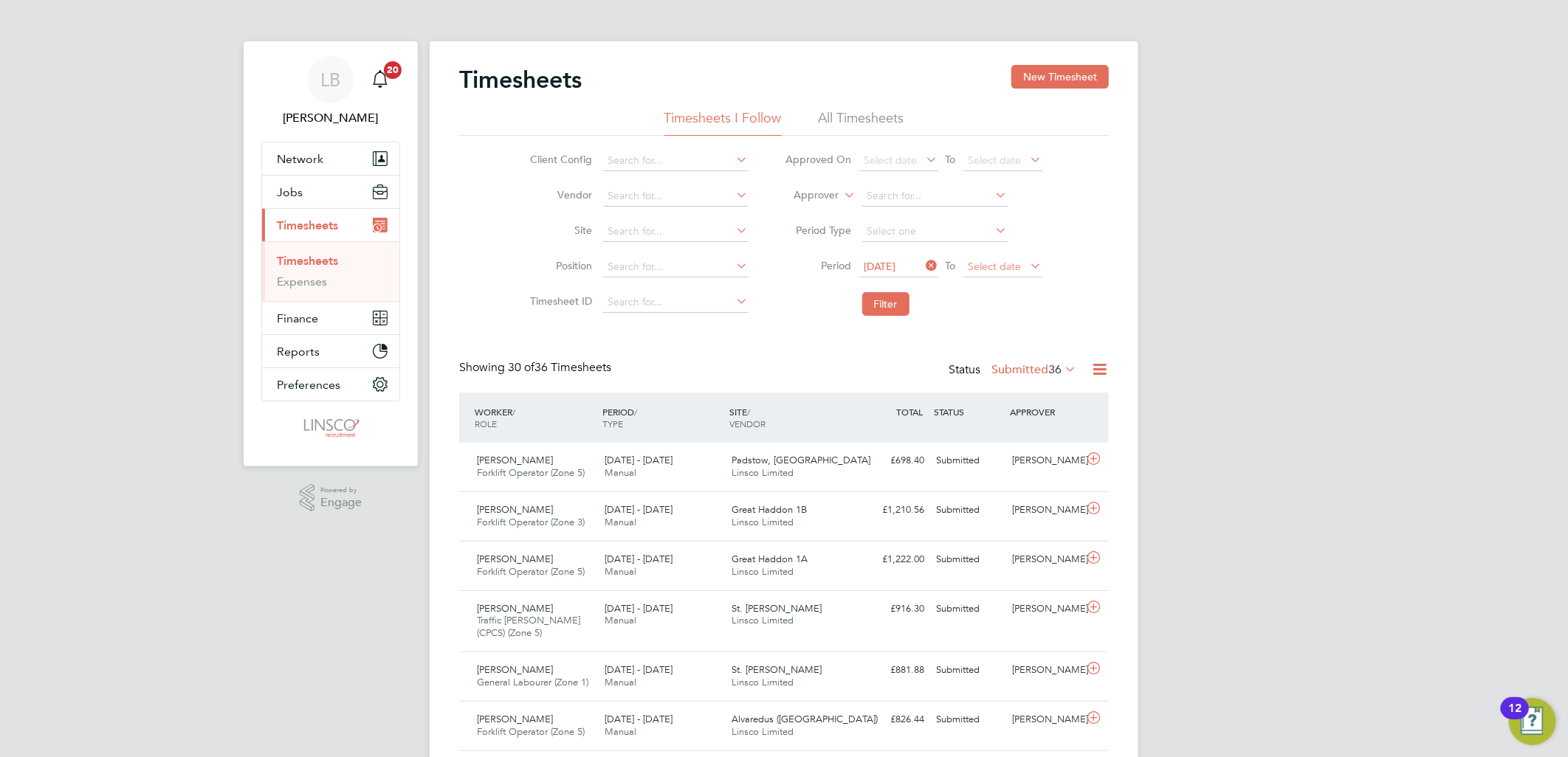
click at [987, 258] on span "Select date" at bounding box center [1002, 267] width 79 height 20
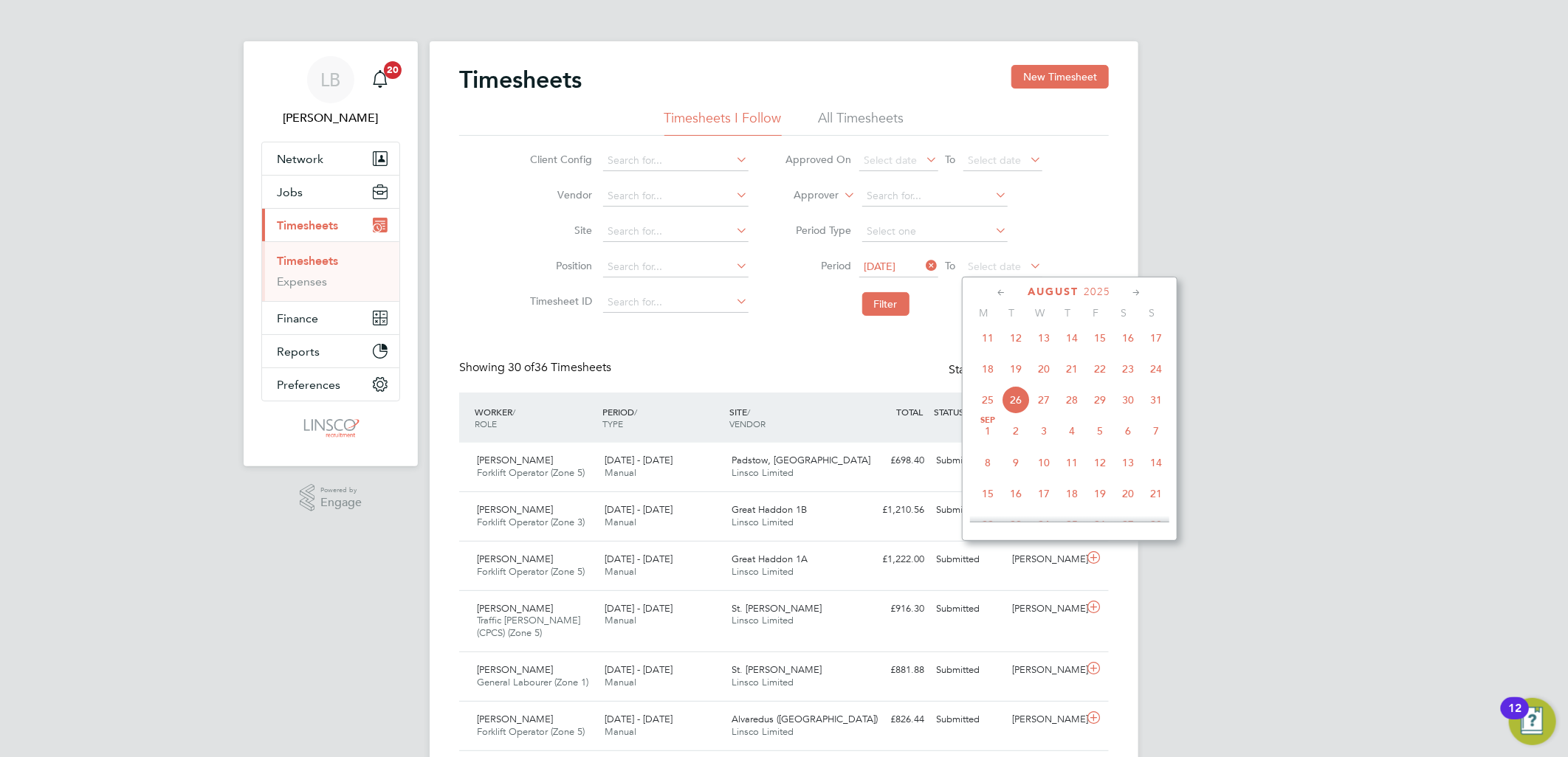
click at [1155, 378] on span "24" at bounding box center [1155, 368] width 28 height 28
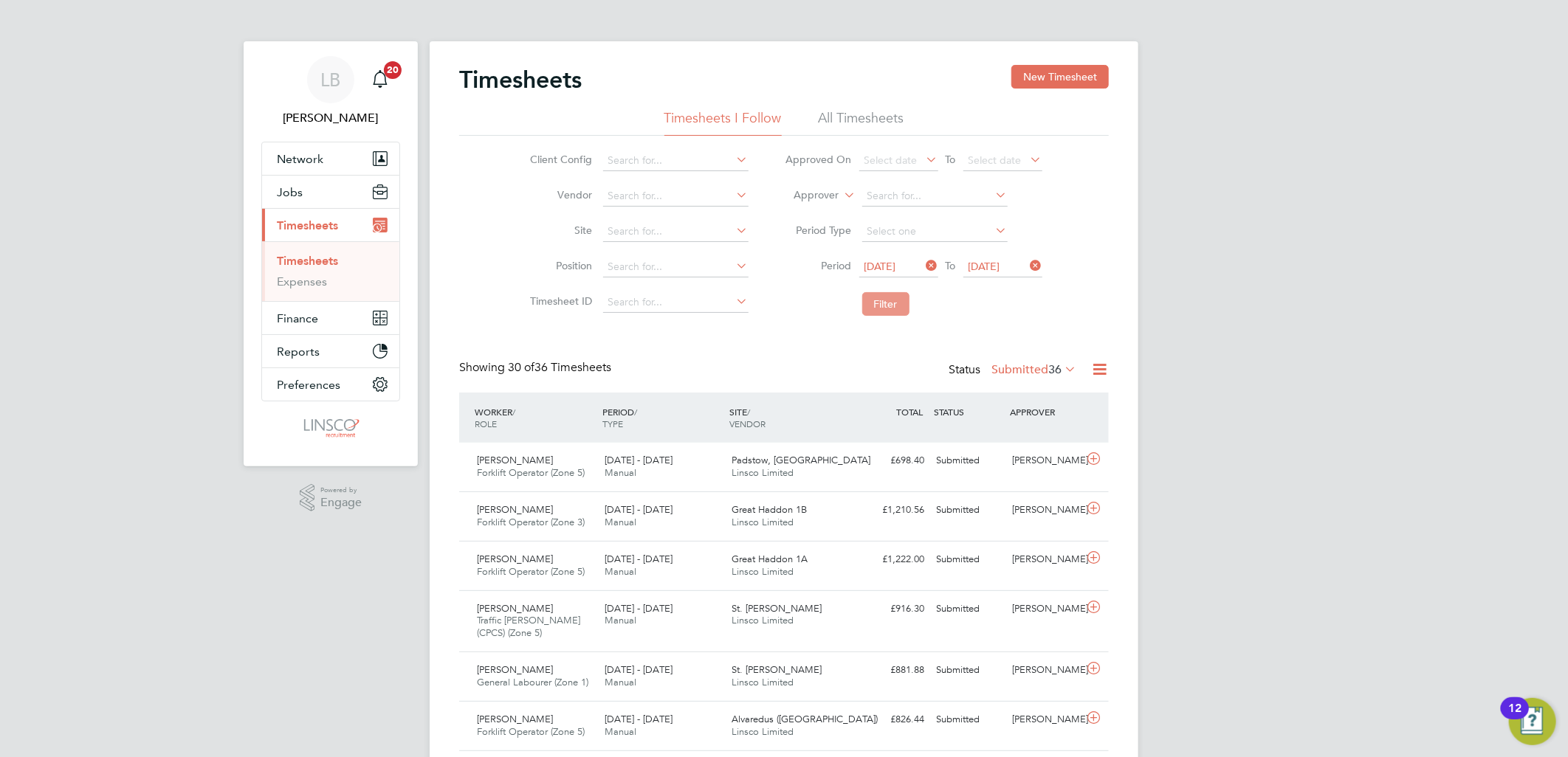
click at [881, 297] on button "Filter" at bounding box center [885, 304] width 47 height 24
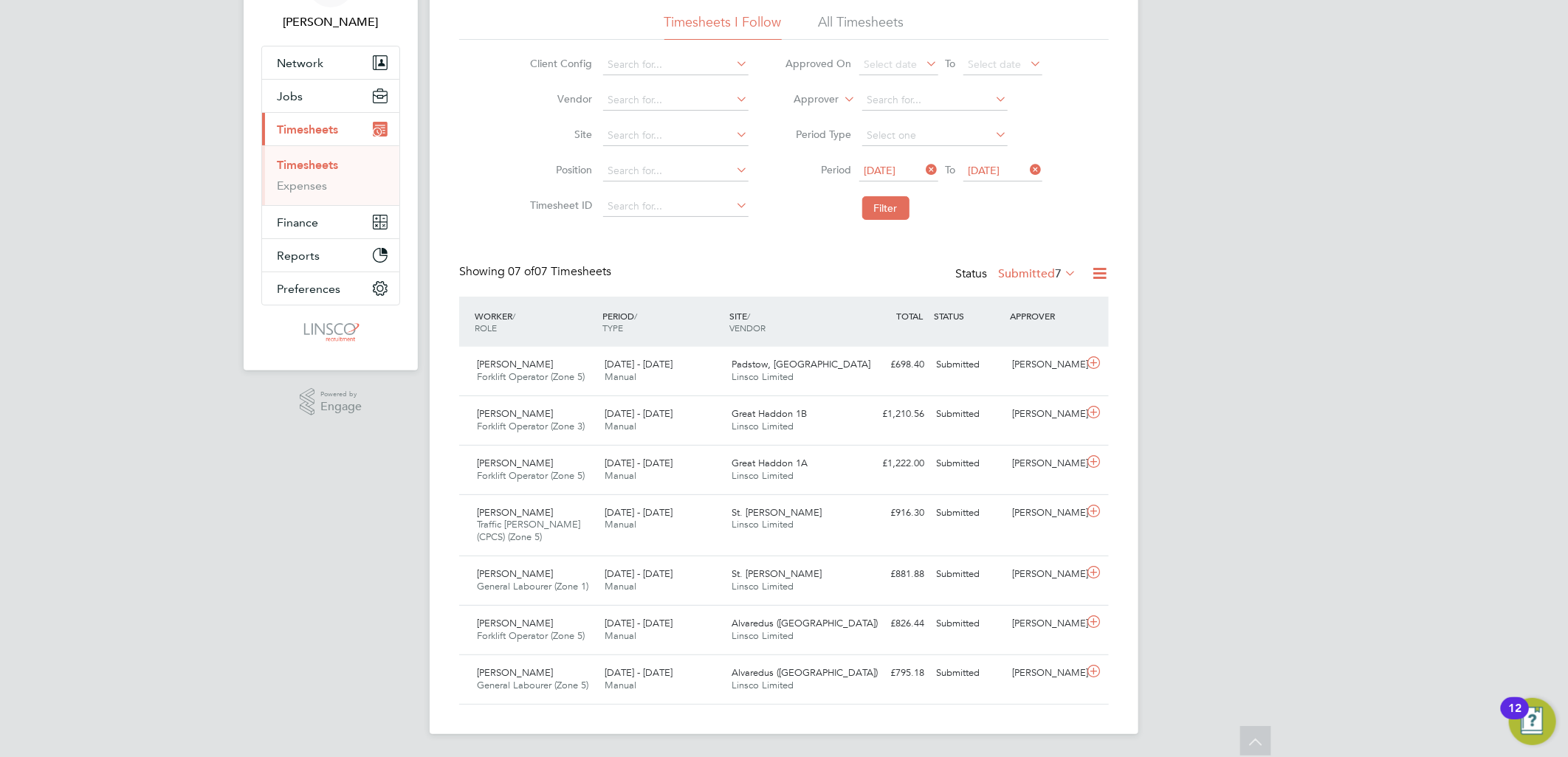
click at [1009, 269] on label "Submitted 7" at bounding box center [1037, 274] width 78 height 15
click at [1268, 432] on div "LB [PERSON_NAME] Notifications 20 Applications: Network Team Members Businesses…" at bounding box center [784, 331] width 1568 height 854
click at [1036, 270] on label "Submitted 7" at bounding box center [1037, 274] width 78 height 15
click at [1022, 359] on li "Approved" at bounding box center [1033, 362] width 68 height 21
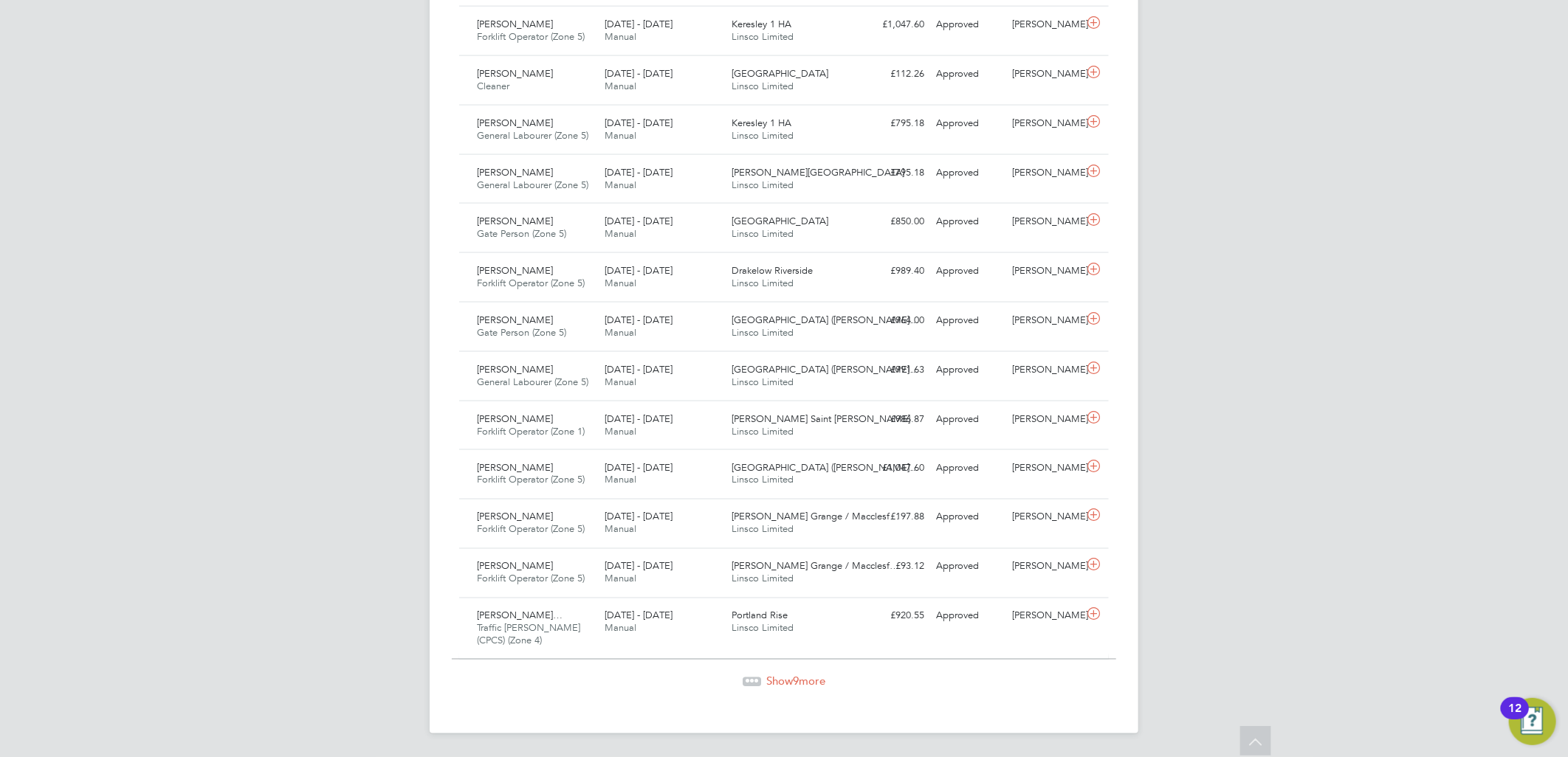
click at [777, 681] on span "Show 9 more" at bounding box center [795, 681] width 59 height 14
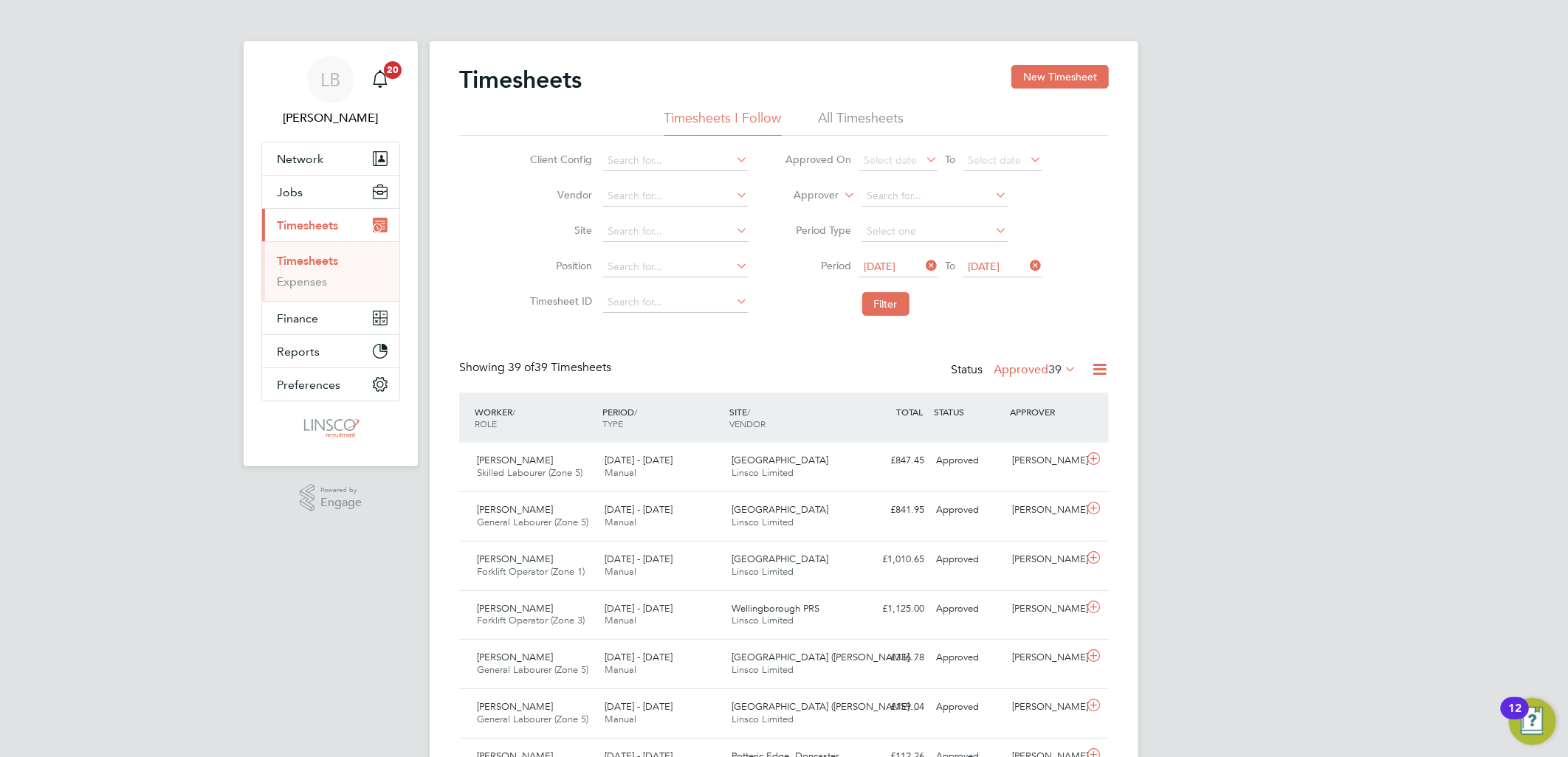
click at [1032, 360] on div "Status Approved 39" at bounding box center [1015, 371] width 129 height 21
click at [1037, 368] on label "Approved 39" at bounding box center [1035, 370] width 82 height 15
click at [1037, 440] on li "Submitted" at bounding box center [1030, 437] width 68 height 21
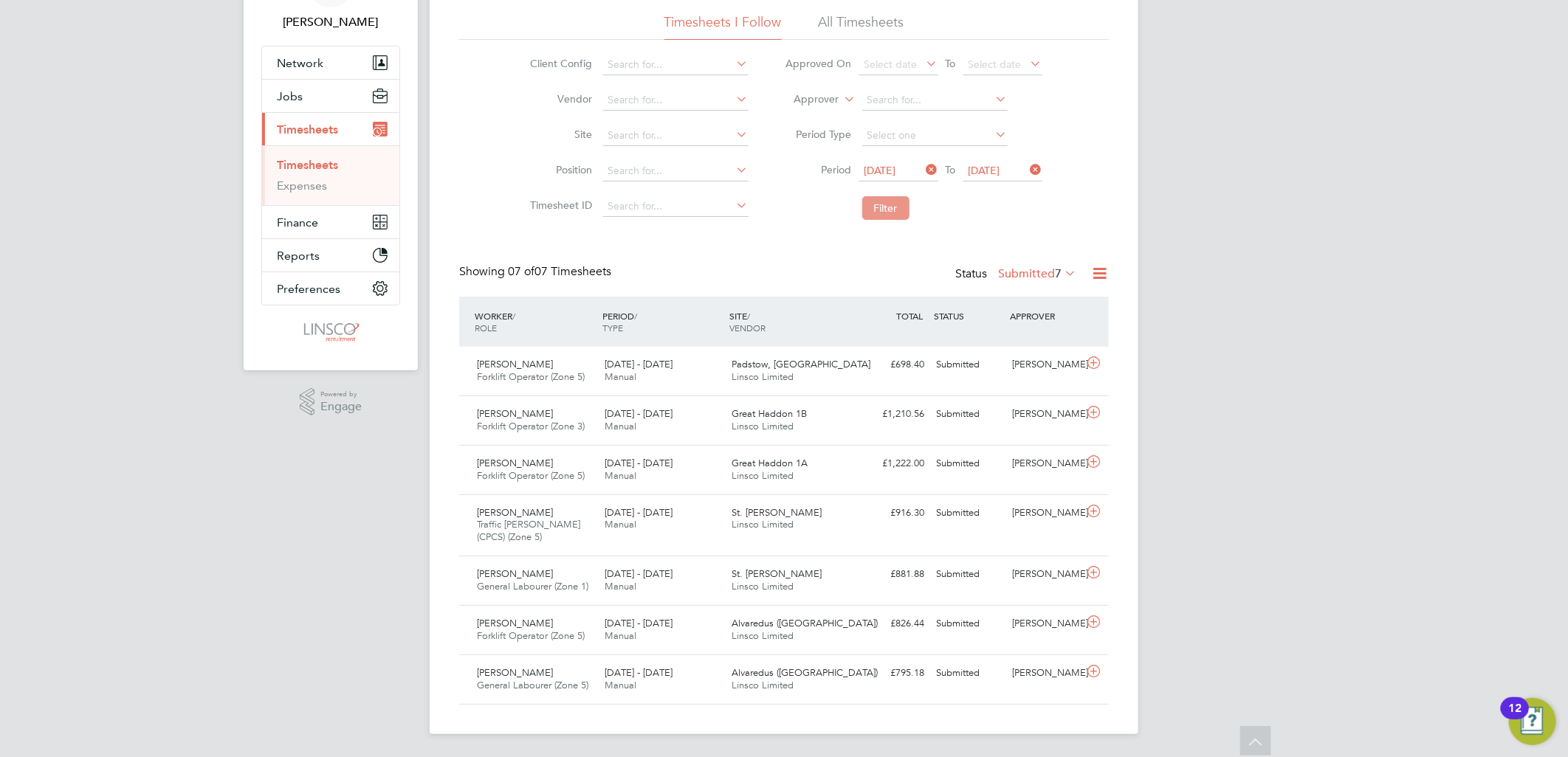
click at [887, 207] on button "Filter" at bounding box center [885, 208] width 47 height 24
click at [1193, 488] on div "LB [PERSON_NAME] Notifications 20 Applications: Network Team Members Businesses…" at bounding box center [784, 331] width 1568 height 854
click at [896, 208] on button "Filter" at bounding box center [885, 208] width 47 height 24
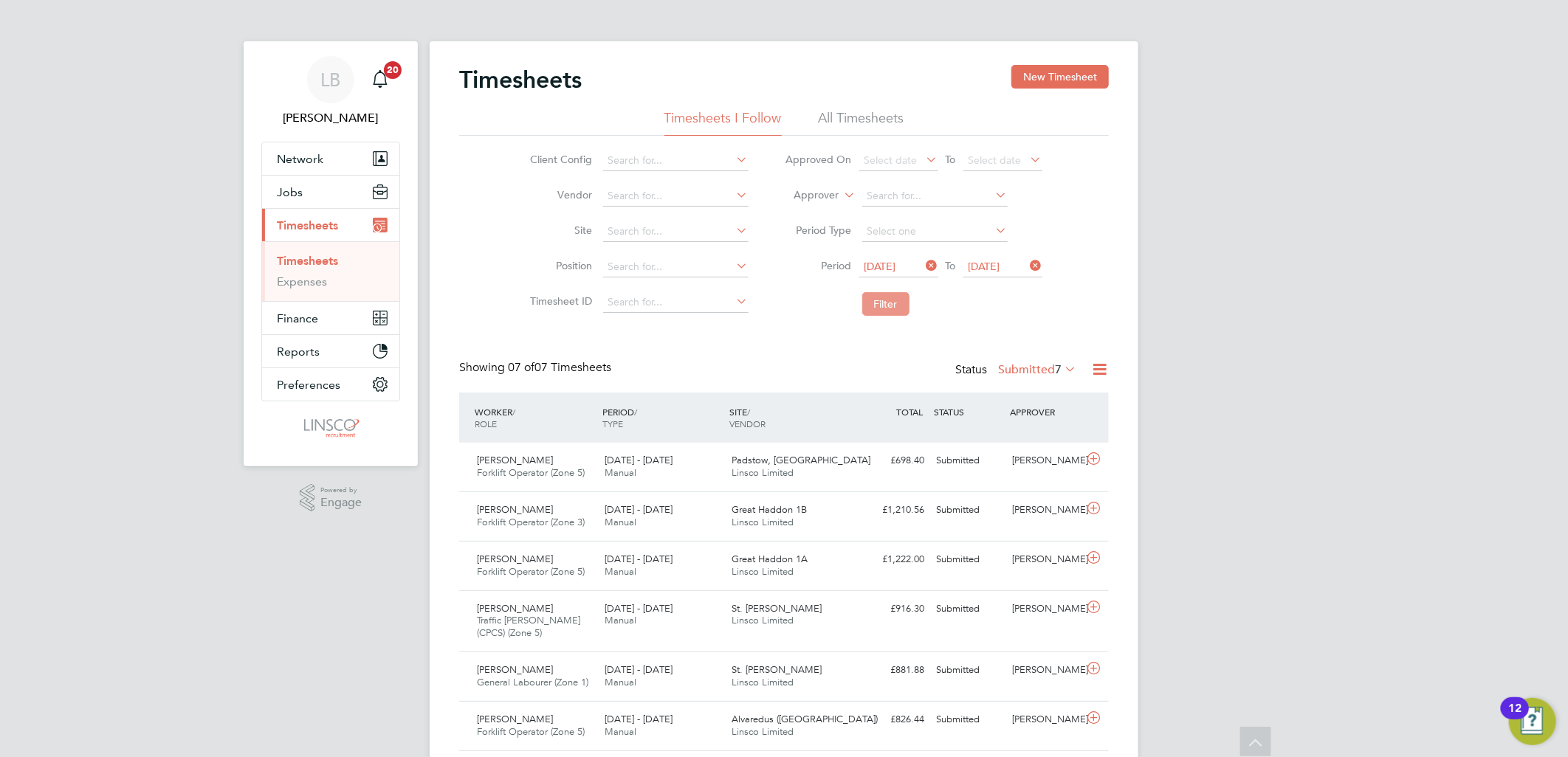
scroll to position [7, 8]
click at [869, 301] on button "Filter" at bounding box center [885, 304] width 47 height 24
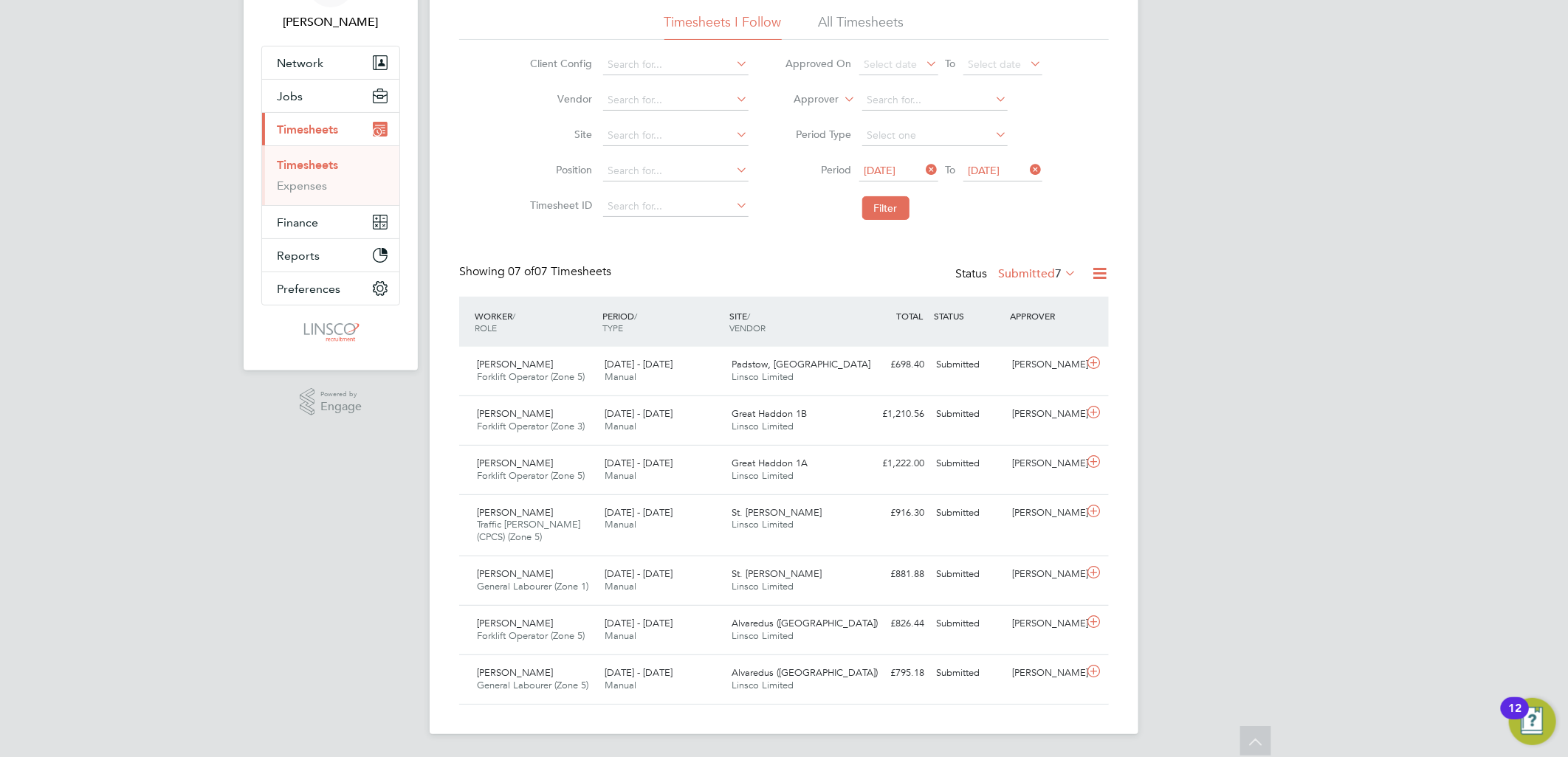
click at [884, 170] on span "[DATE]" at bounding box center [880, 171] width 31 height 13
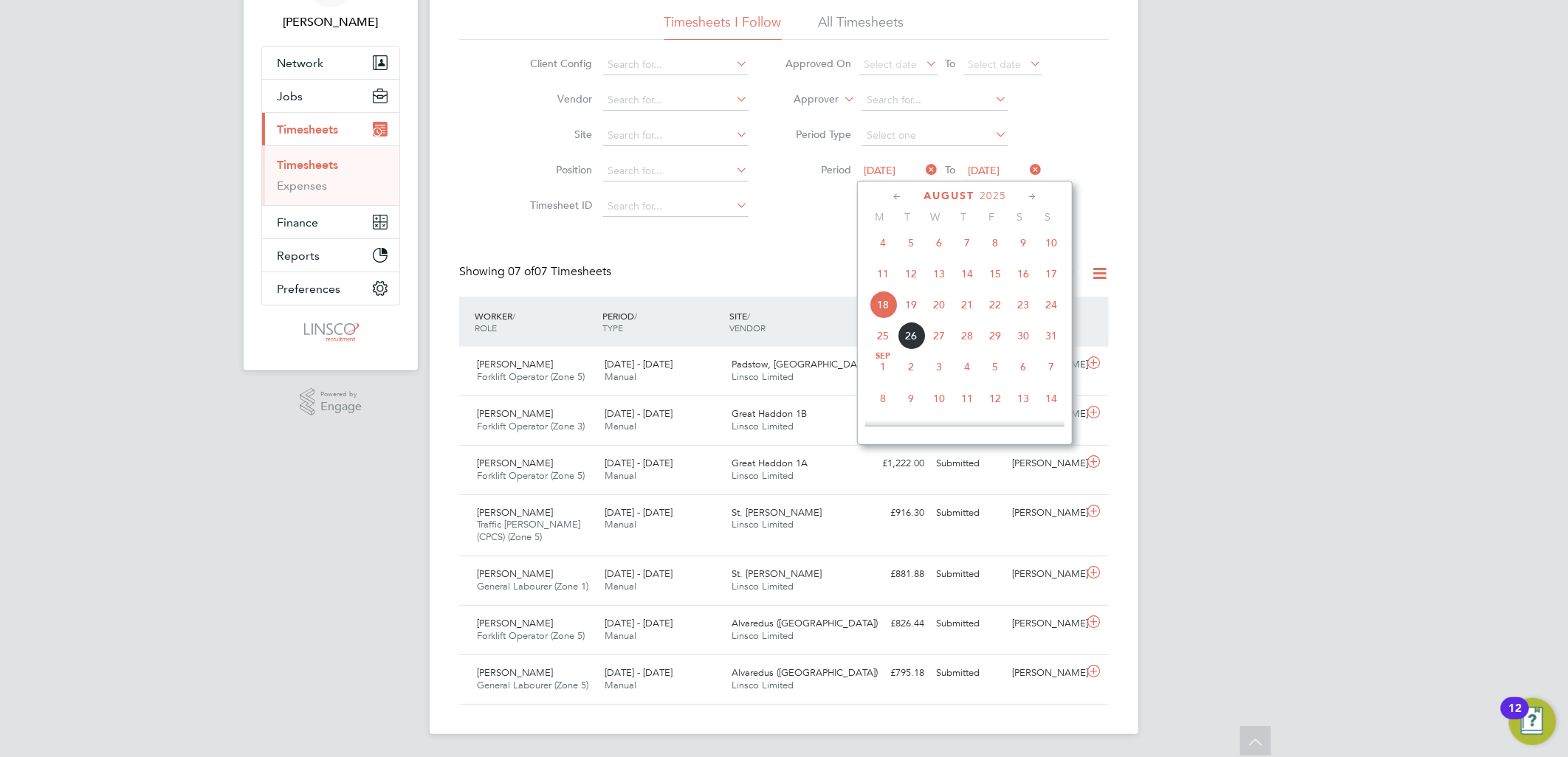
click at [890, 281] on span "11" at bounding box center [882, 273] width 28 height 28
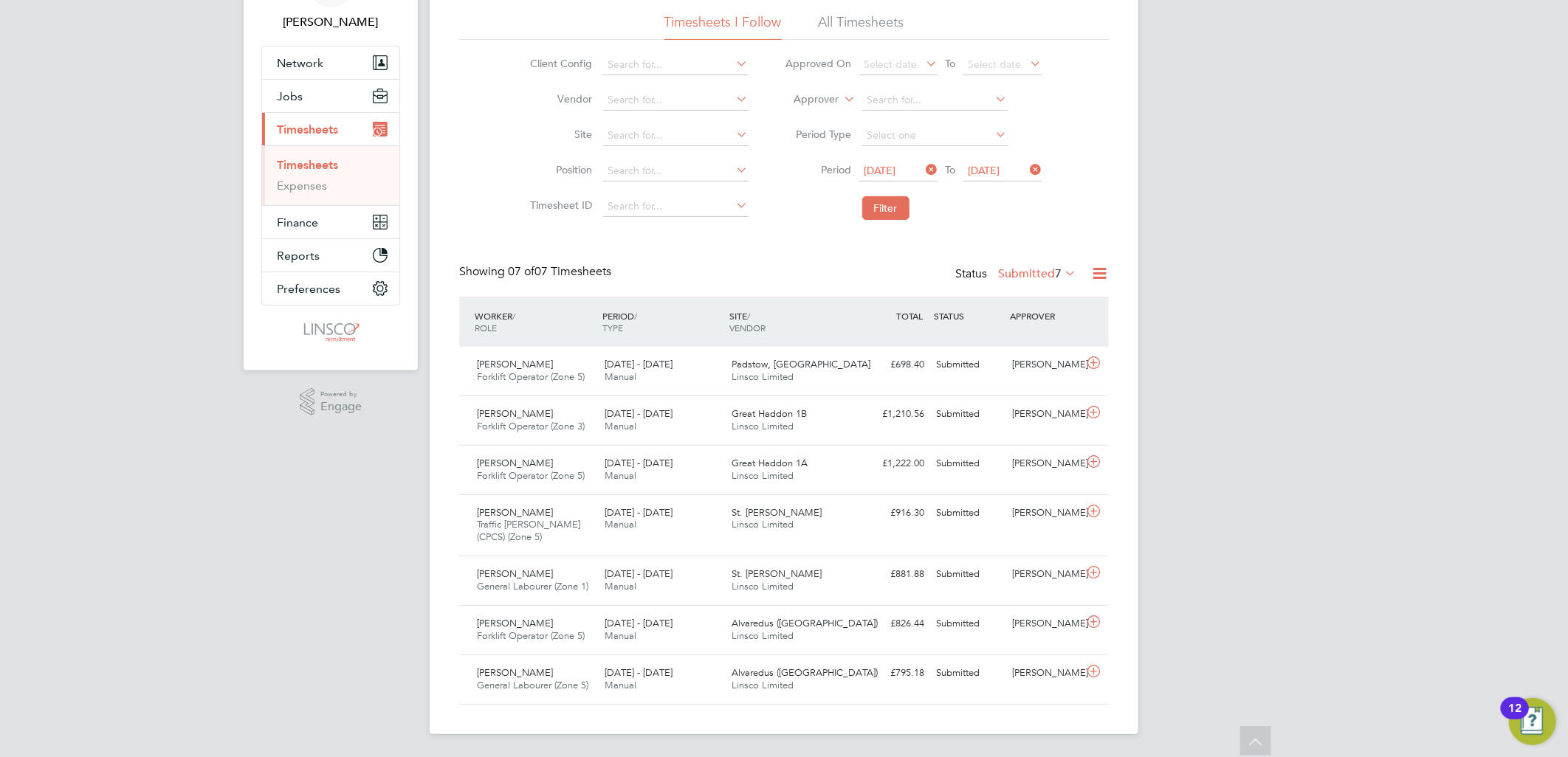
click at [997, 167] on span "[DATE]" at bounding box center [984, 171] width 31 height 13
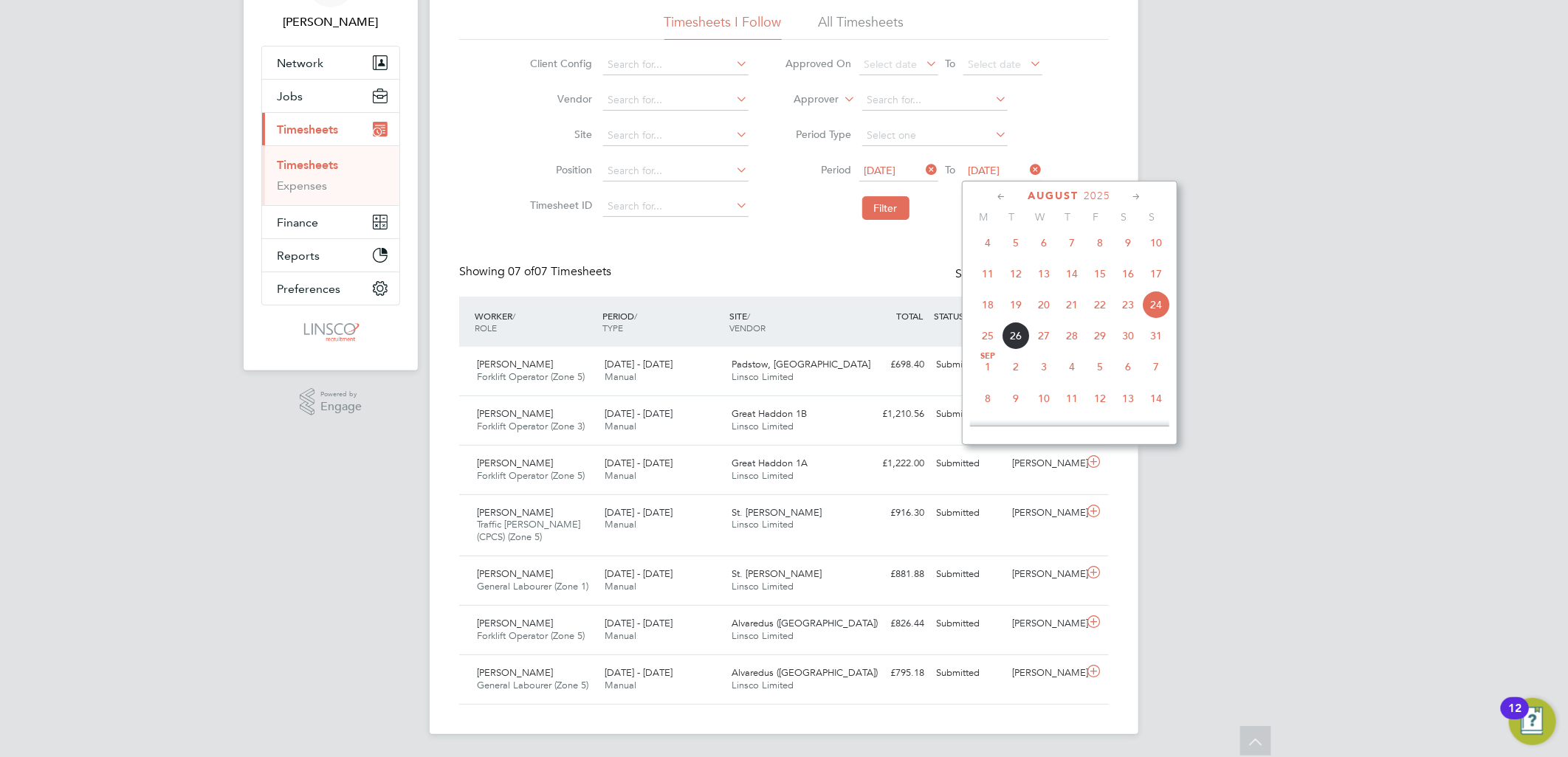
click at [1051, 282] on span "13" at bounding box center [1043, 273] width 28 height 28
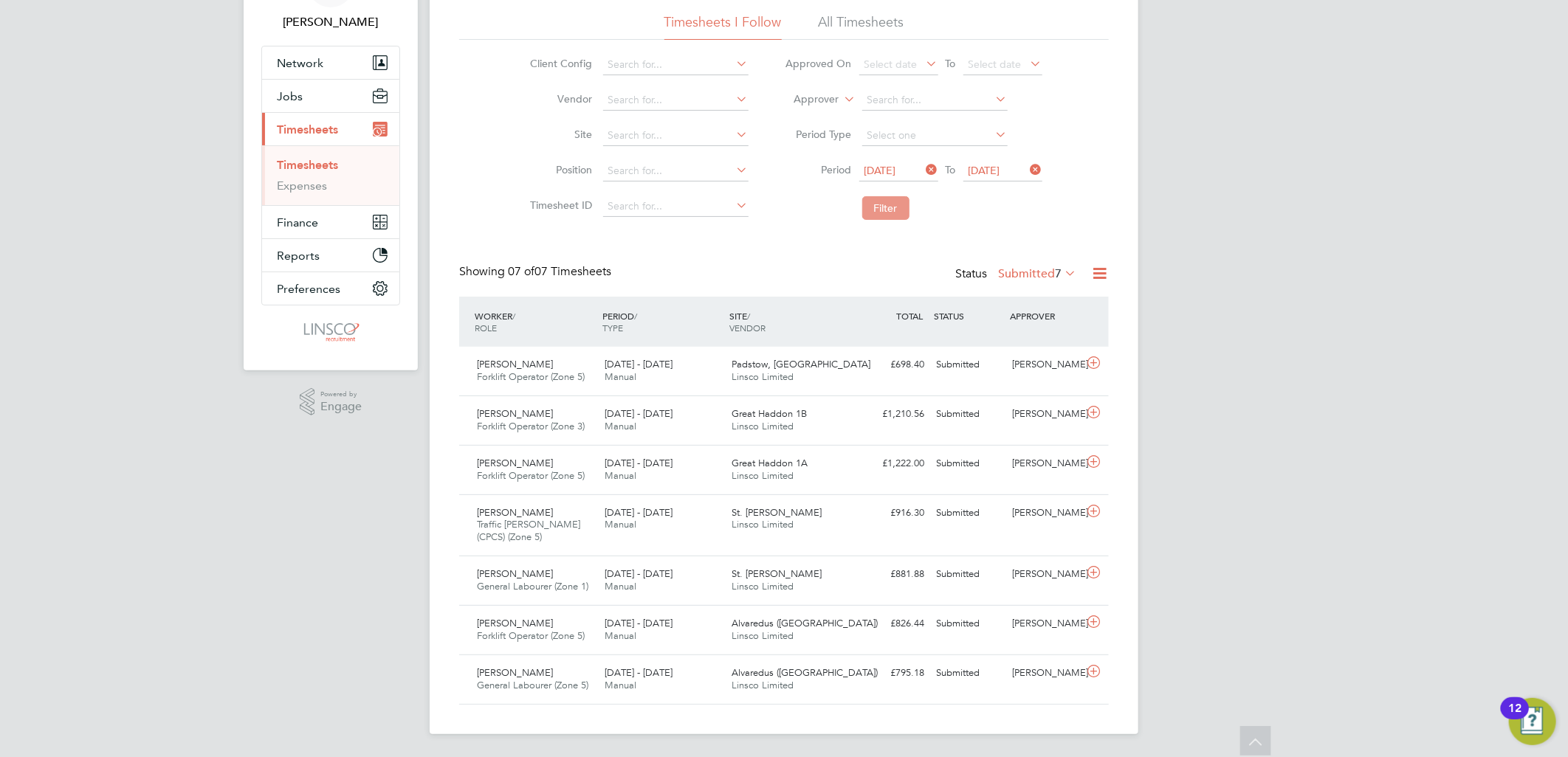
click at [890, 201] on button "Filter" at bounding box center [885, 208] width 47 height 24
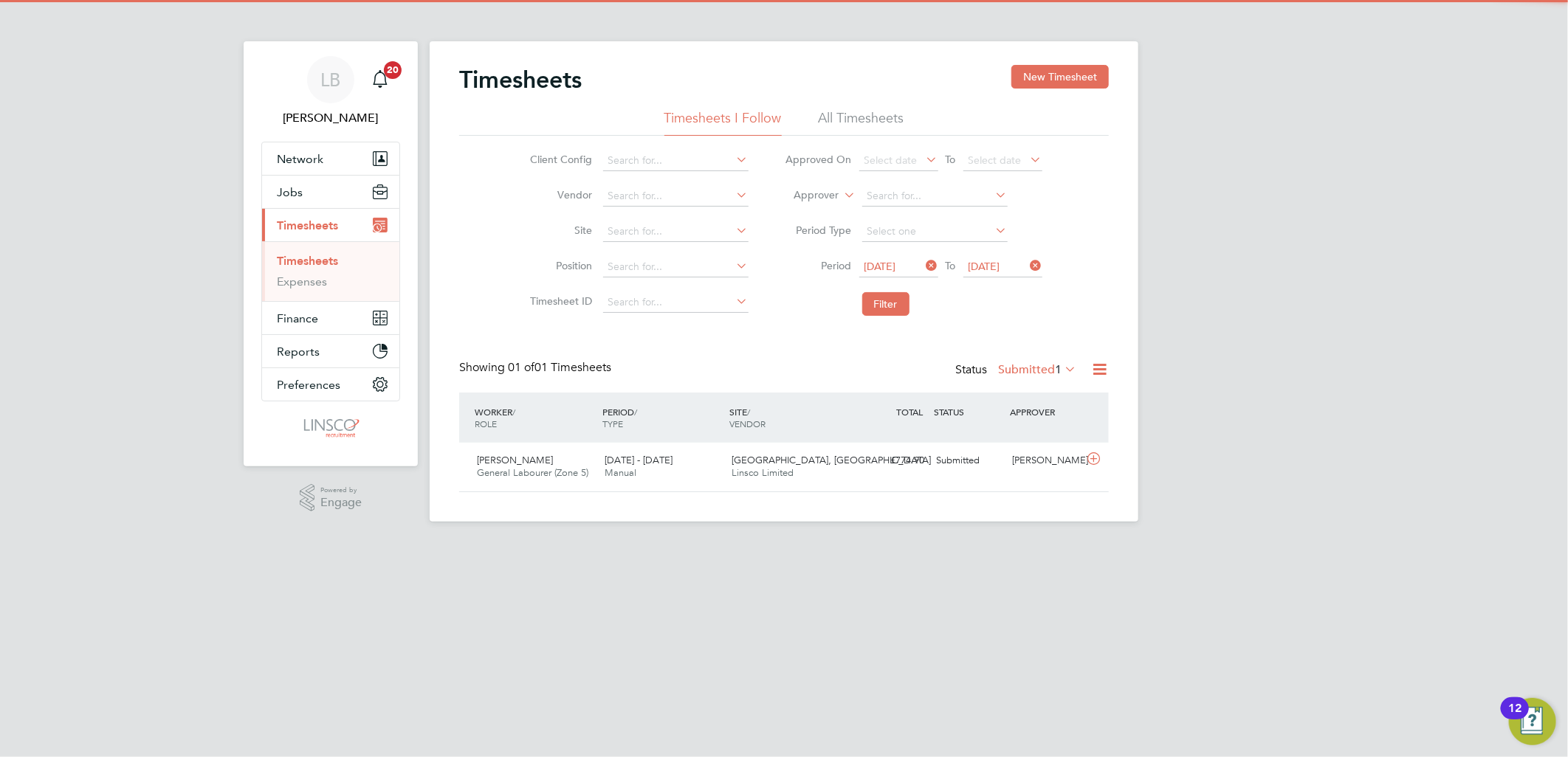
click at [889, 258] on span "[DATE]" at bounding box center [898, 267] width 79 height 20
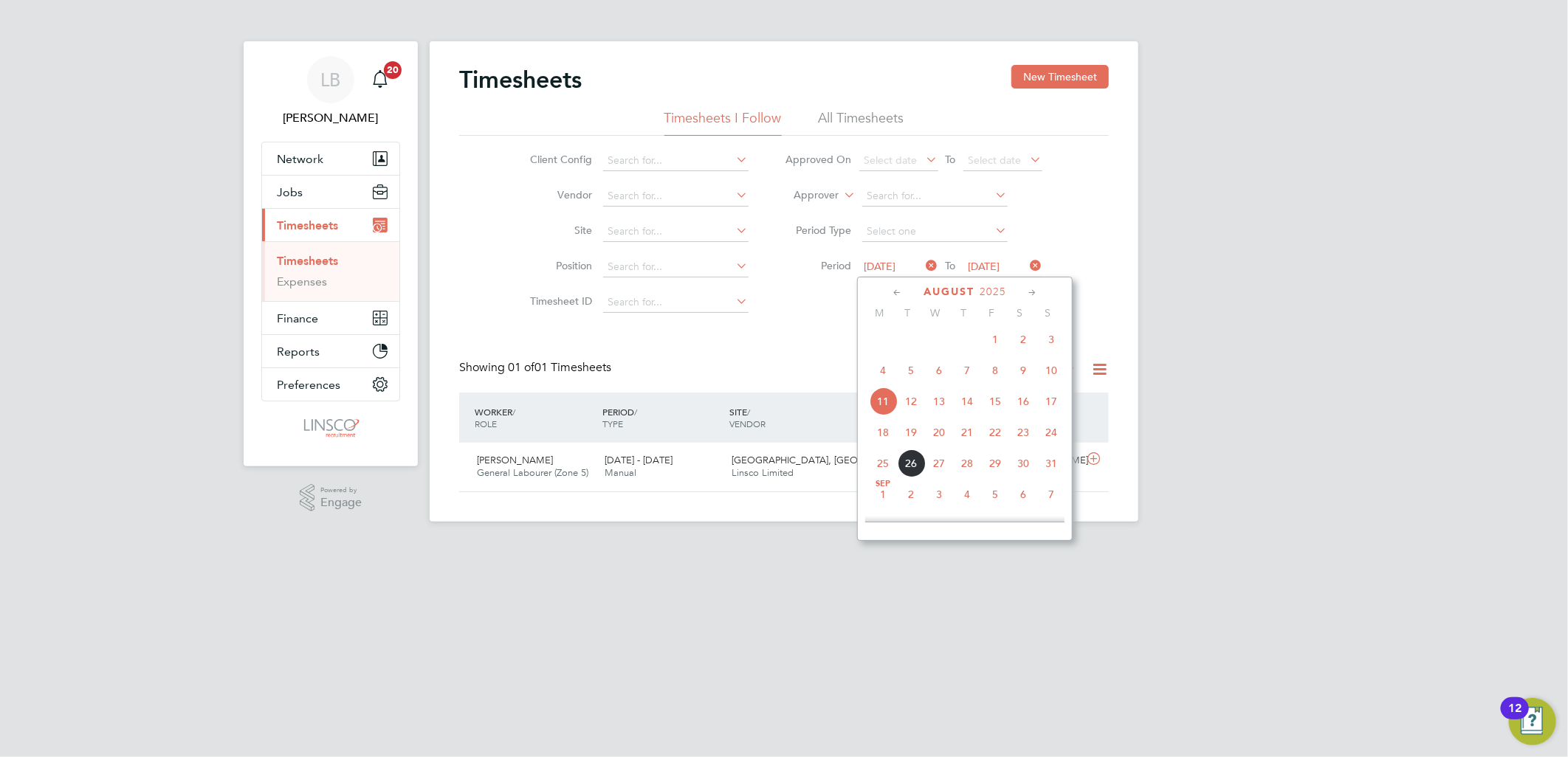
click at [886, 438] on span "18" at bounding box center [882, 432] width 28 height 28
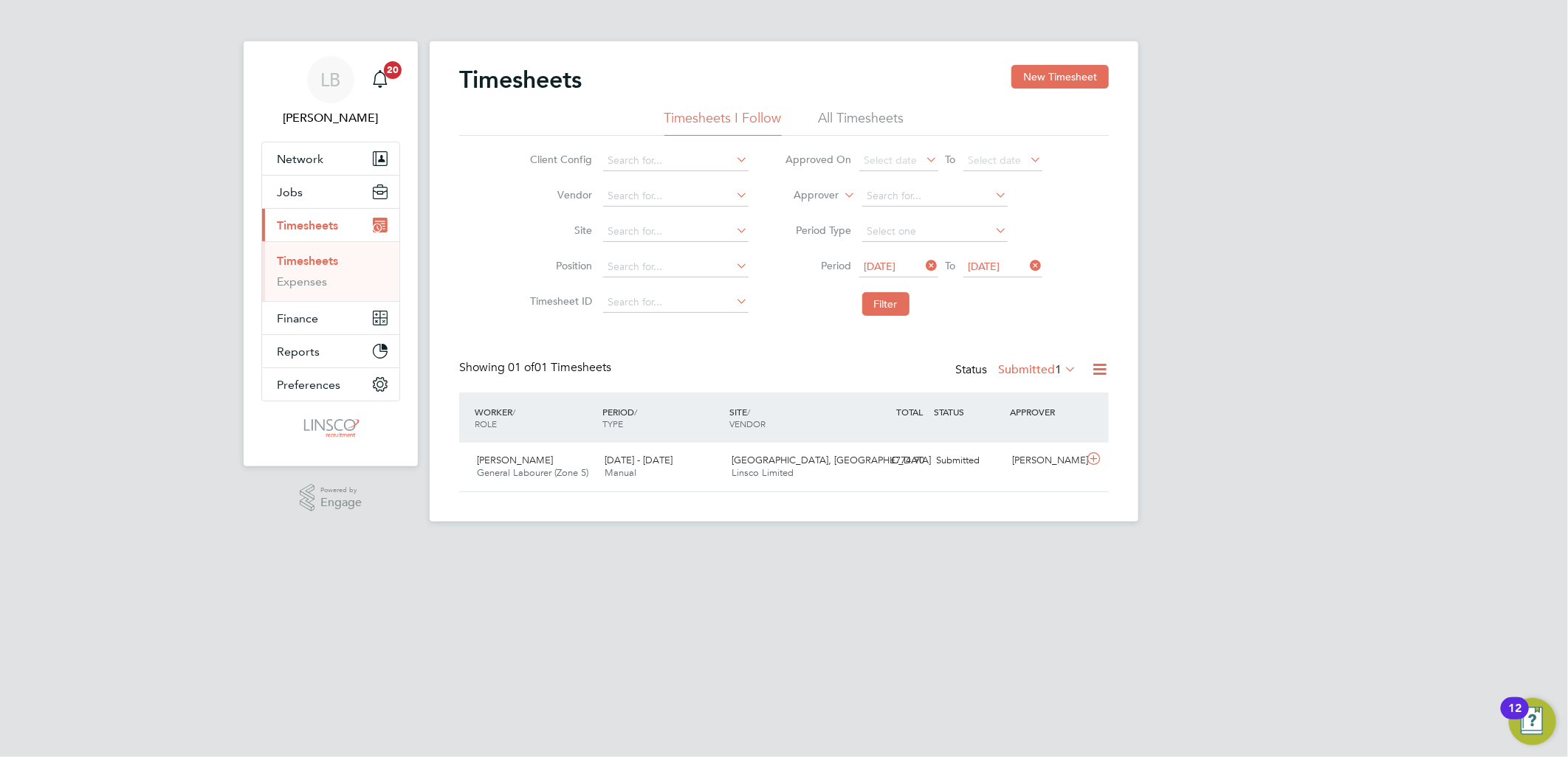
click at [983, 263] on span "[DATE]" at bounding box center [984, 267] width 31 height 13
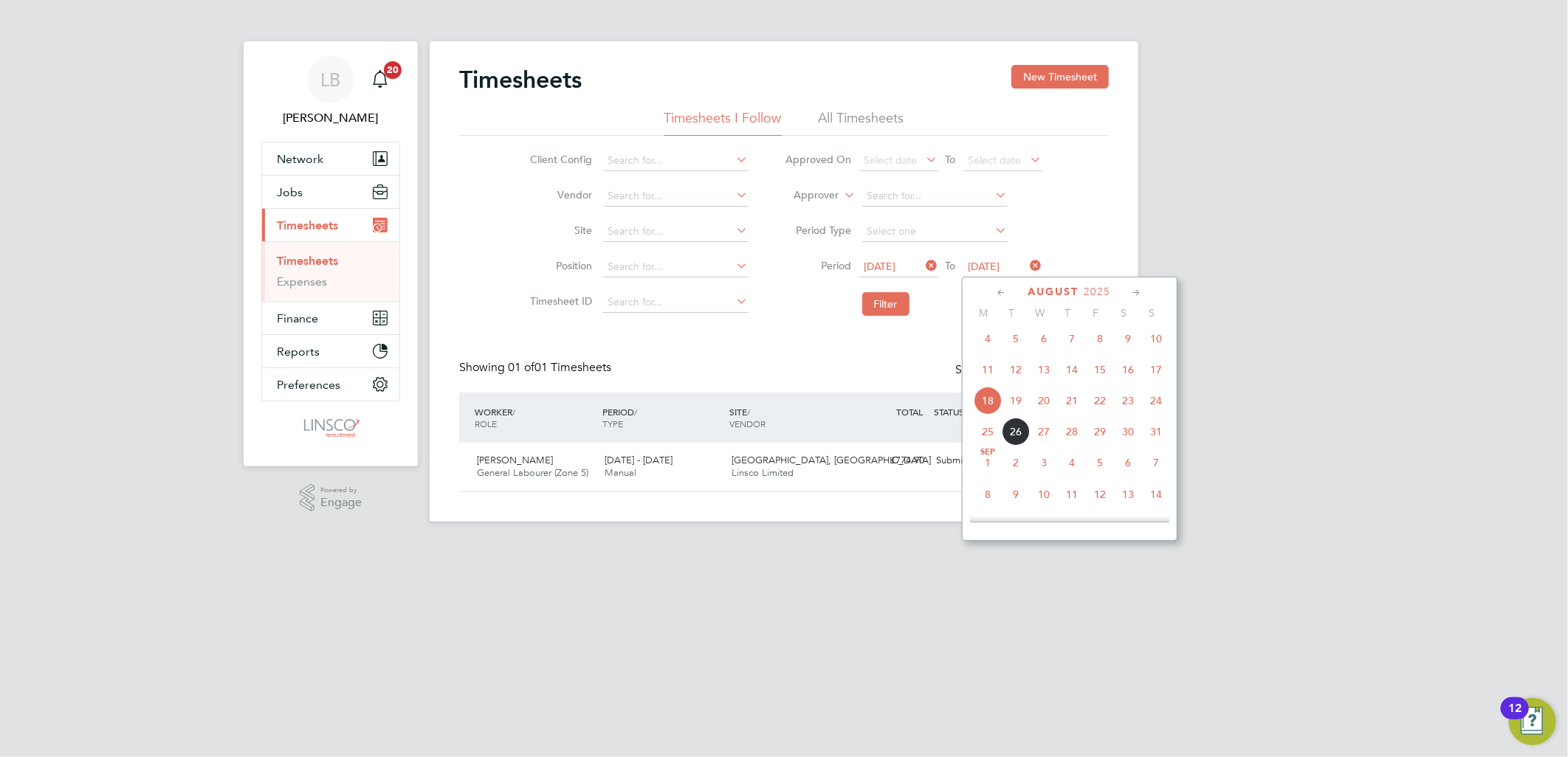
click at [1113, 404] on span "23" at bounding box center [1127, 400] width 28 height 28
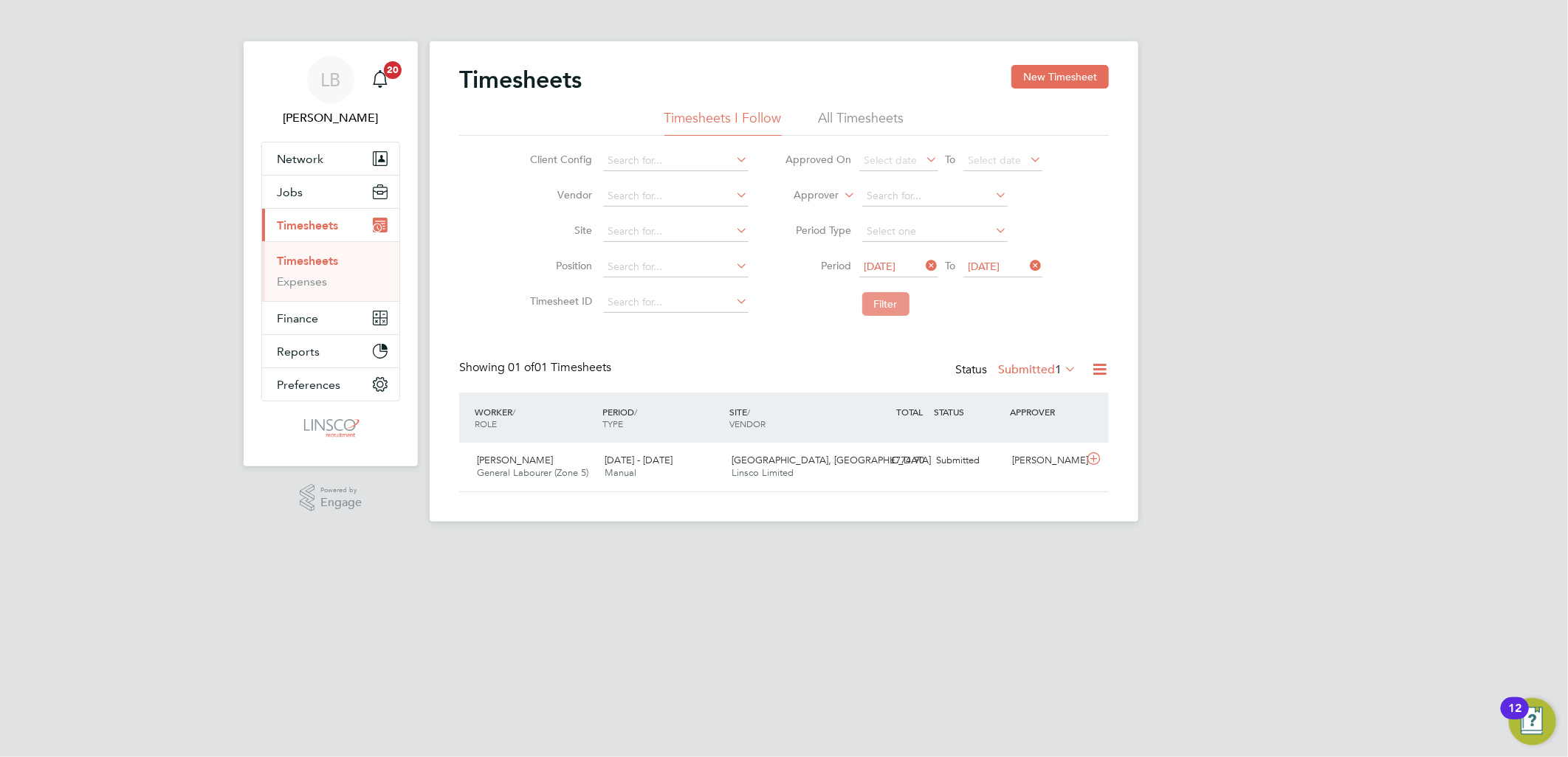
click at [884, 308] on button "Filter" at bounding box center [885, 304] width 47 height 24
